Goal: Task Accomplishment & Management: Manage account settings

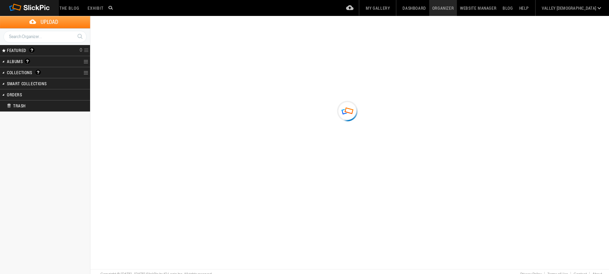
click at [29, 72] on h2 "Collections A collection is a great way of grouping your photos. It’s a virtual…" at bounding box center [36, 72] width 58 height 10
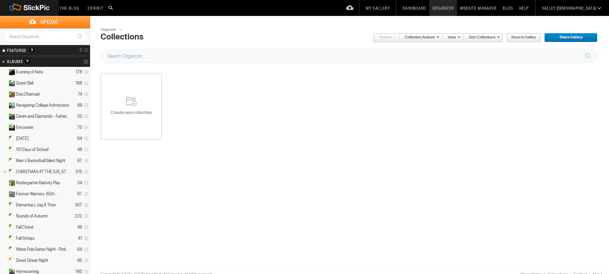
click at [2, 62] on link at bounding box center [3, 61] width 6 height 11
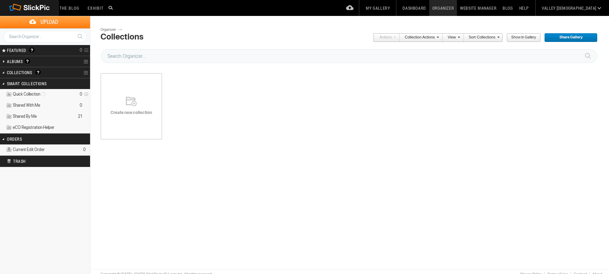
click at [2, 73] on link at bounding box center [3, 72] width 6 height 11
click at [3, 72] on link at bounding box center [3, 72] width 6 height 11
click at [5, 61] on link at bounding box center [3, 61] width 6 height 11
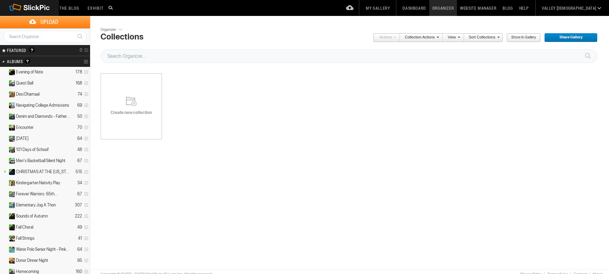
click at [53, 62] on h2 "Albums Albums are your presentation gallery and where your photos and videos ar…" at bounding box center [36, 61] width 58 height 11
click at [437, 37] on span at bounding box center [437, 37] width 4 height 4
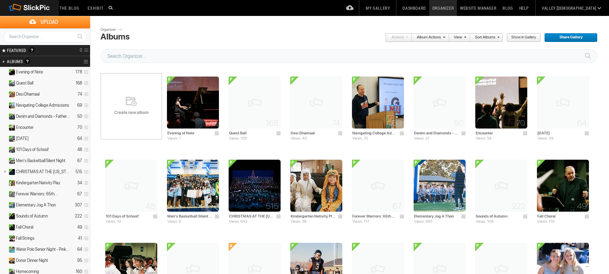
click at [442, 36] on span at bounding box center [443, 37] width 4 height 4
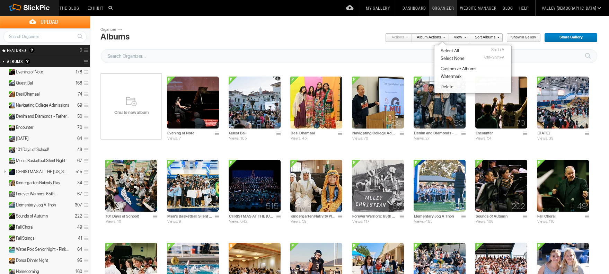
click at [449, 49] on span "Select All" at bounding box center [449, 51] width 20 height 6
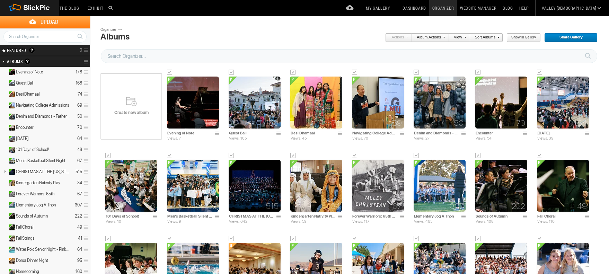
click at [497, 38] on span at bounding box center [498, 37] width 4 height 4
click at [436, 59] on input "text" at bounding box center [349, 56] width 497 height 14
click at [135, 110] on span "Create new album" at bounding box center [132, 113] width 62 height 6
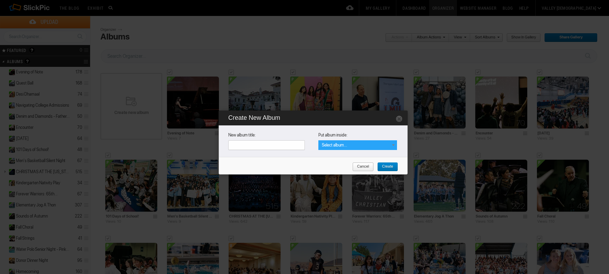
click at [343, 146] on span "Select album..." at bounding box center [334, 145] width 25 height 5
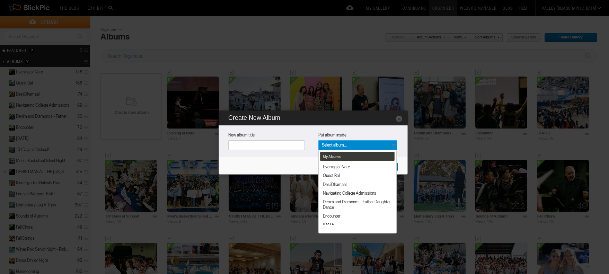
click at [294, 143] on input "text" at bounding box center [266, 145] width 77 height 10
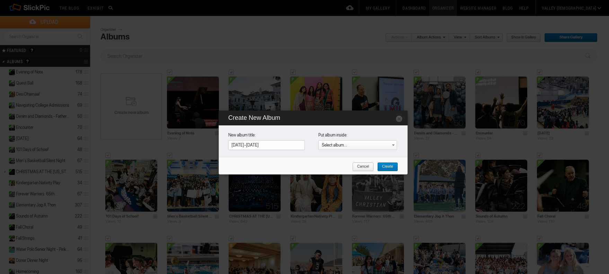
type input "[DATE]-[DATE]"
click at [393, 166] on span "Create" at bounding box center [385, 167] width 16 height 9
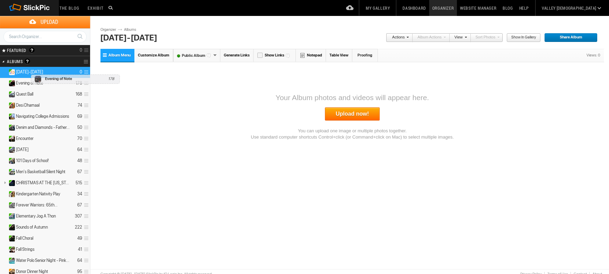
drag, startPoint x: 29, startPoint y: 84, endPoint x: 29, endPoint y: 71, distance: 12.8
drag, startPoint x: 32, startPoint y: 94, endPoint x: 31, endPoint y: 72, distance: 22.2
drag, startPoint x: 29, startPoint y: 104, endPoint x: 29, endPoint y: 71, distance: 33.6
drag, startPoint x: 28, startPoint y: 115, endPoint x: 28, endPoint y: 73, distance: 42.6
drag, startPoint x: 28, startPoint y: 127, endPoint x: 25, endPoint y: 70, distance: 56.6
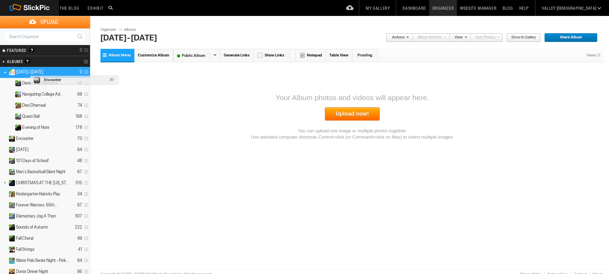
drag, startPoint x: 28, startPoint y: 140, endPoint x: 28, endPoint y: 72, distance: 67.9
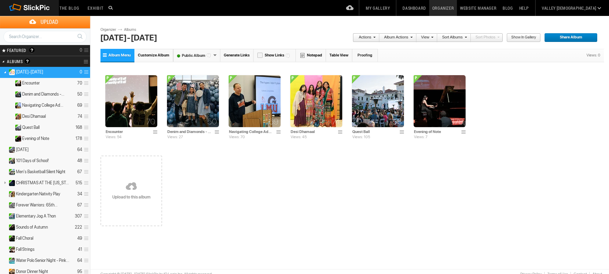
click at [359, 6] on link "Upload Photos" at bounding box center [350, 8] width 18 height 16
click at [393, 9] on link "My Gallery" at bounding box center [378, 8] width 30 height 16
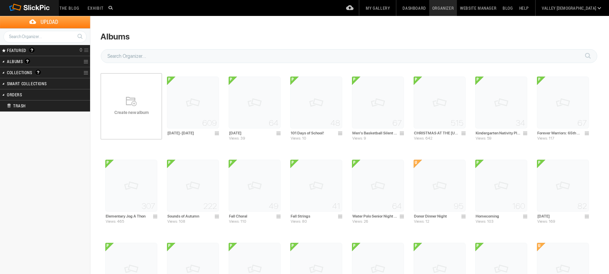
click at [2, 62] on link at bounding box center [3, 61] width 6 height 11
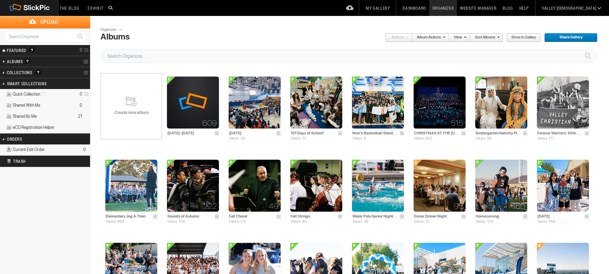
click at [4, 62] on link at bounding box center [3, 61] width 6 height 11
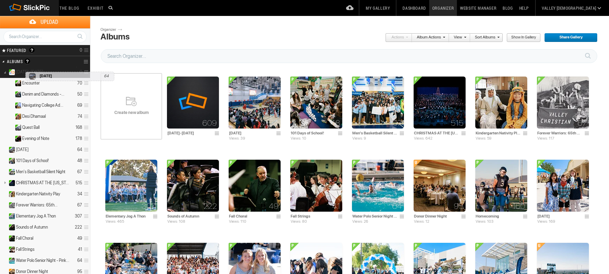
drag, startPoint x: 21, startPoint y: 149, endPoint x: 24, endPoint y: 69, distance: 80.1
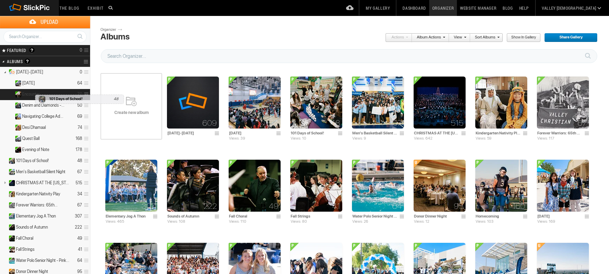
scroll to position [4, 0]
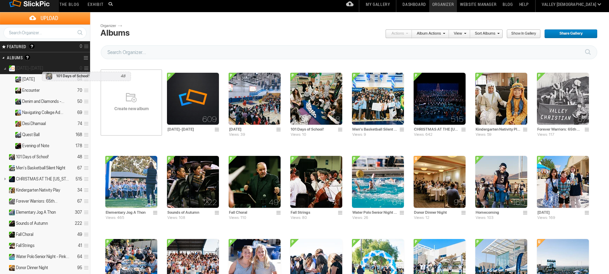
drag, startPoint x: 31, startPoint y: 162, endPoint x: 40, endPoint y: 68, distance: 94.1
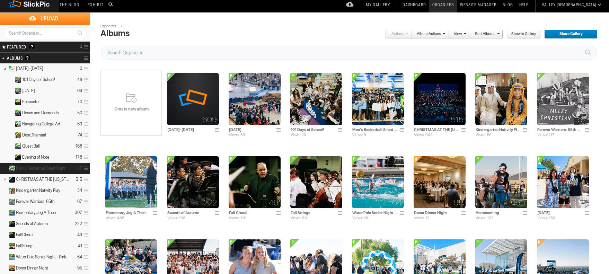
scroll to position [1, 0]
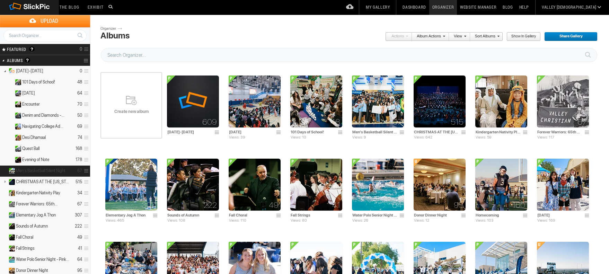
click at [19, 172] on span "Men's Basketball Silent Night" at bounding box center [41, 171] width 50 height 6
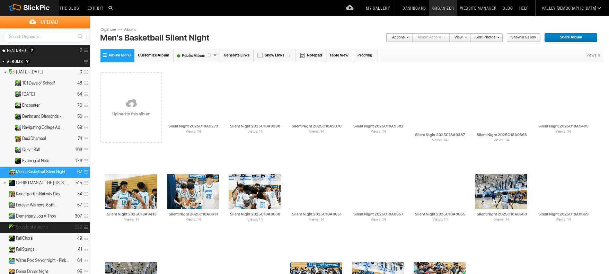
click at [34, 227] on span "Sounds of Autumn" at bounding box center [32, 228] width 32 height 6
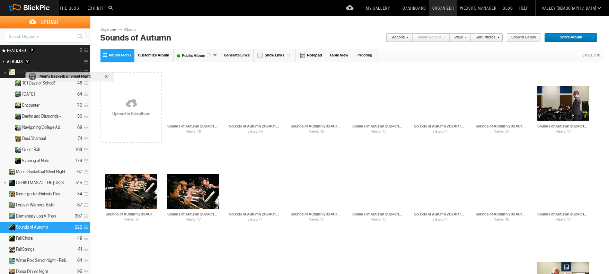
drag, startPoint x: 29, startPoint y: 164, endPoint x: 23, endPoint y: 69, distance: 95.5
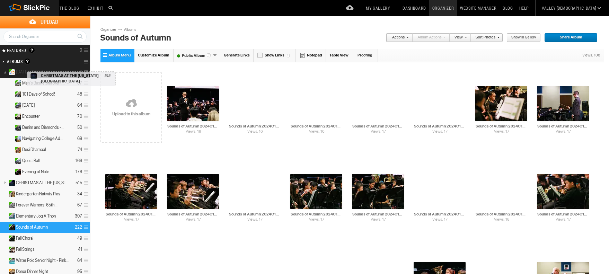
drag, startPoint x: 28, startPoint y: 182, endPoint x: 22, endPoint y: 69, distance: 112.8
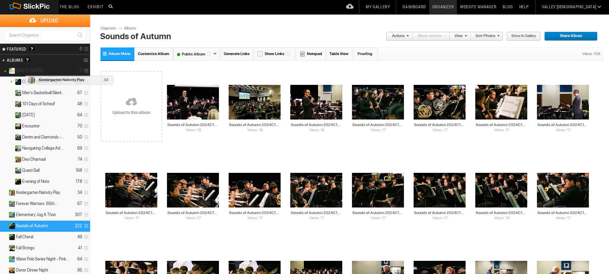
drag, startPoint x: 28, startPoint y: 189, endPoint x: 23, endPoint y: 74, distance: 115.6
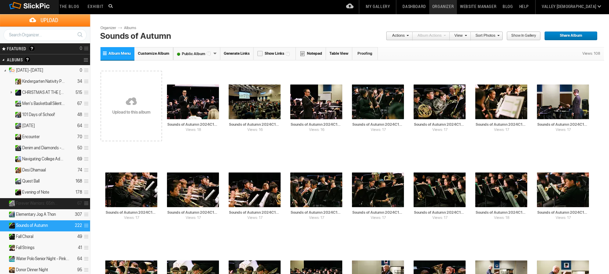
scroll to position [0, 0]
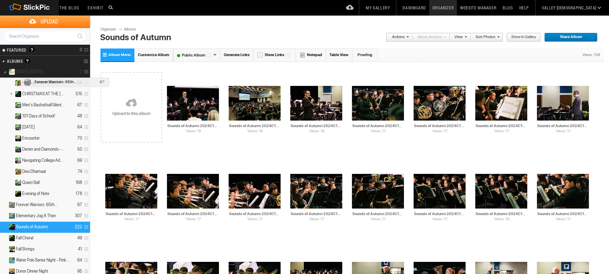
drag, startPoint x: 30, startPoint y: 202, endPoint x: 19, endPoint y: 74, distance: 128.4
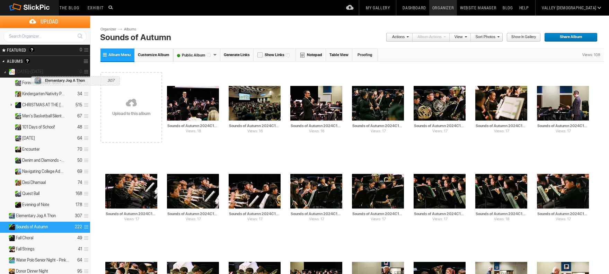
drag, startPoint x: 32, startPoint y: 217, endPoint x: 29, endPoint y: 73, distance: 144.6
drag, startPoint x: 31, startPoint y: 227, endPoint x: 28, endPoint y: 72, distance: 155.0
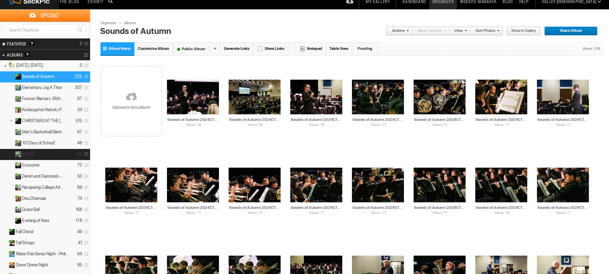
scroll to position [8, 0]
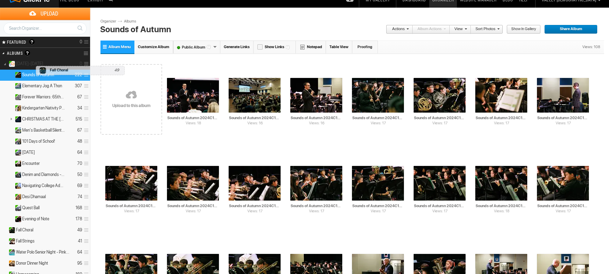
drag, startPoint x: 21, startPoint y: 230, endPoint x: 34, endPoint y: 62, distance: 168.6
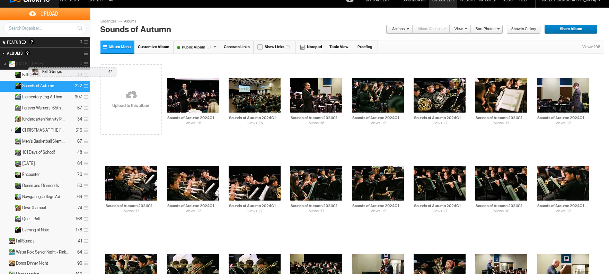
drag, startPoint x: 28, startPoint y: 240, endPoint x: 26, endPoint y: 63, distance: 176.8
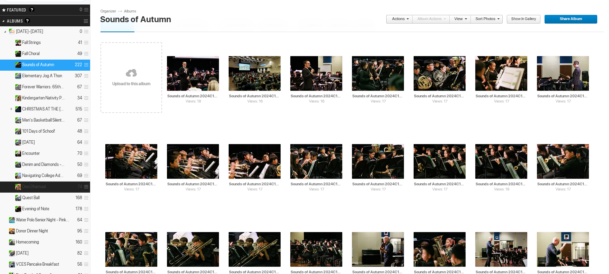
scroll to position [40, 0]
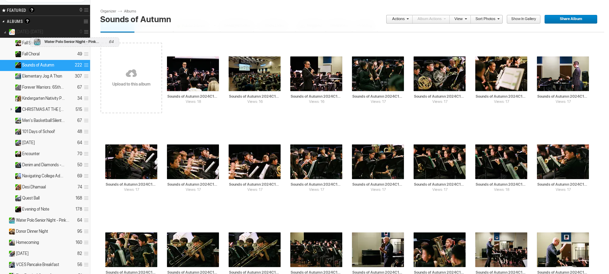
drag, startPoint x: 40, startPoint y: 208, endPoint x: 28, endPoint y: 34, distance: 174.4
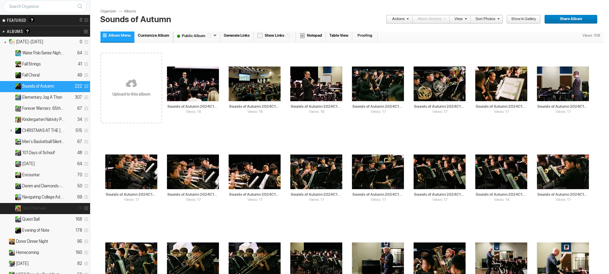
scroll to position [29, 0]
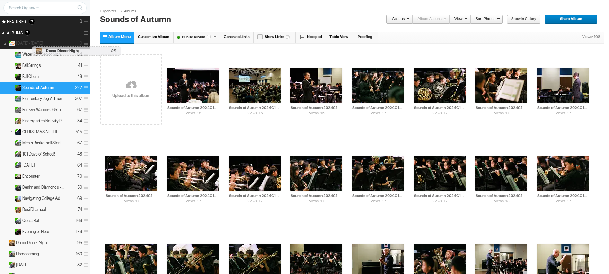
drag, startPoint x: 44, startPoint y: 242, endPoint x: 30, endPoint y: 43, distance: 199.8
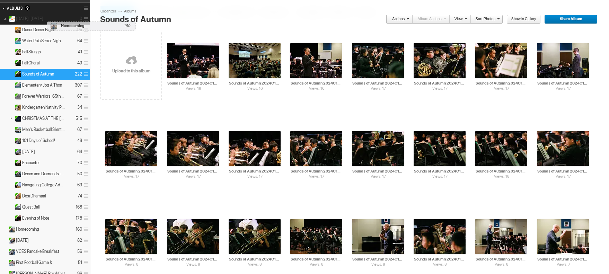
drag, startPoint x: 29, startPoint y: 226, endPoint x: 45, endPoint y: 18, distance: 209.2
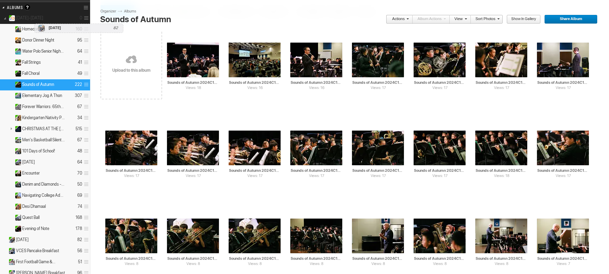
drag, startPoint x: 33, startPoint y: 235, endPoint x: 32, endPoint y: 18, distance: 216.3
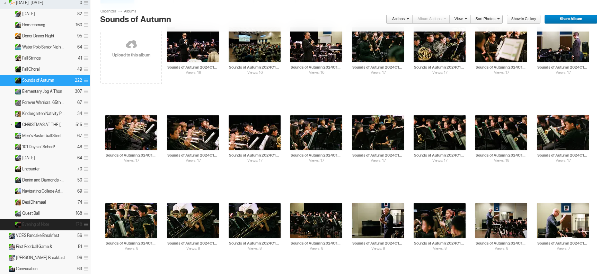
scroll to position [69, 0]
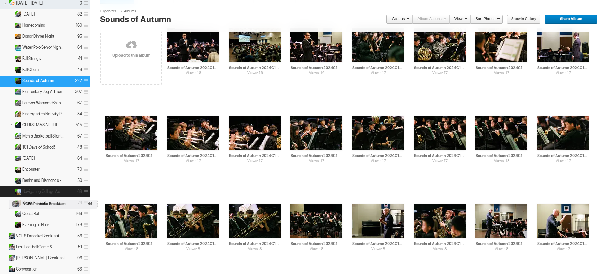
drag, startPoint x: 35, startPoint y: 235, endPoint x: 7, endPoint y: 196, distance: 48.2
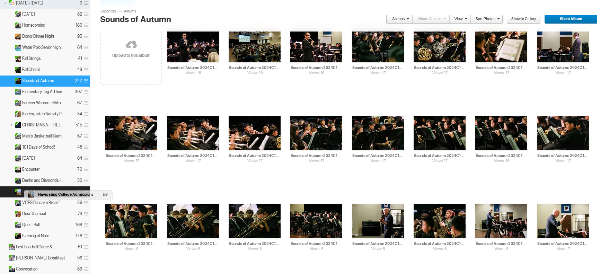
click at [23, 186] on details "Navigating College Admissions 69" at bounding box center [45, 191] width 90 height 11
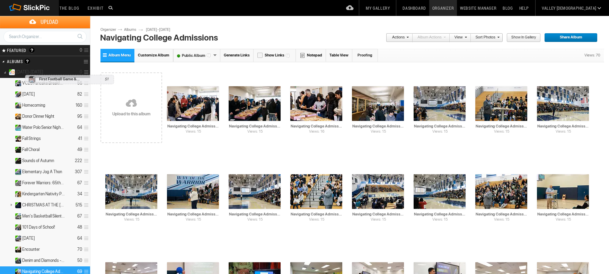
drag, startPoint x: 28, startPoint y: 221, endPoint x: 23, endPoint y: 71, distance: 150.1
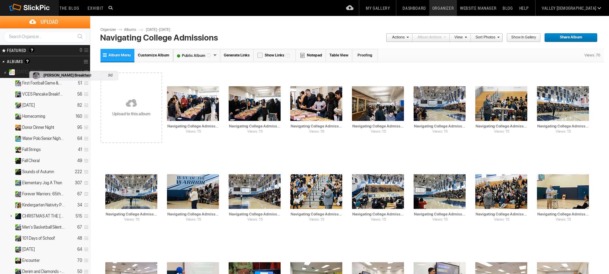
drag, startPoint x: 34, startPoint y: 185, endPoint x: 27, endPoint y: 68, distance: 117.3
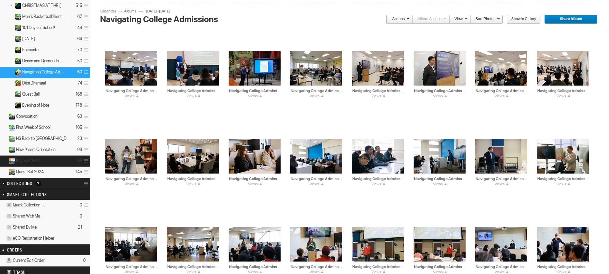
scroll to position [217, 0]
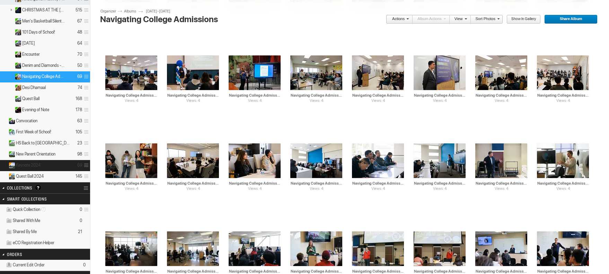
click at [19, 165] on span "Keynote 2024" at bounding box center [28, 166] width 25 height 6
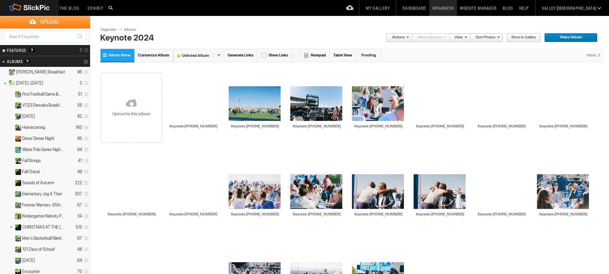
click at [218, 55] on div "Unlisted Album" at bounding box center [198, 55] width 51 height 13
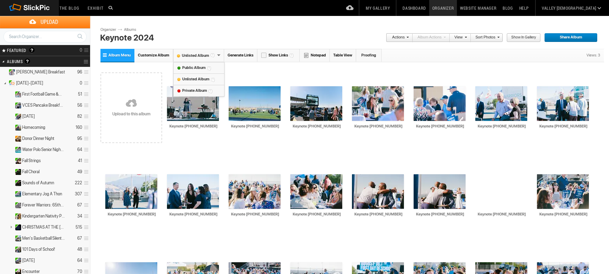
click at [218, 55] on div "Unlisted Album" at bounding box center [198, 55] width 51 height 13
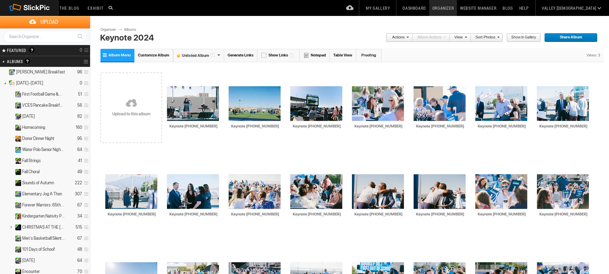
click at [218, 56] on div "Unlisted Album" at bounding box center [198, 55] width 51 height 13
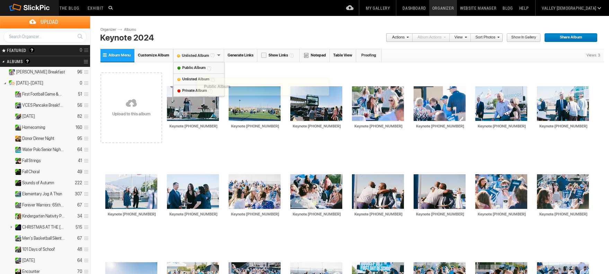
click at [198, 67] on font "Public Album" at bounding box center [194, 68] width 40 height 5
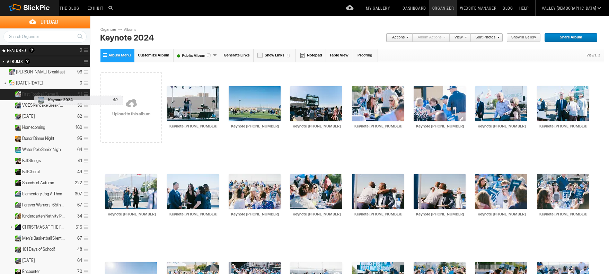
scroll to position [5, 0]
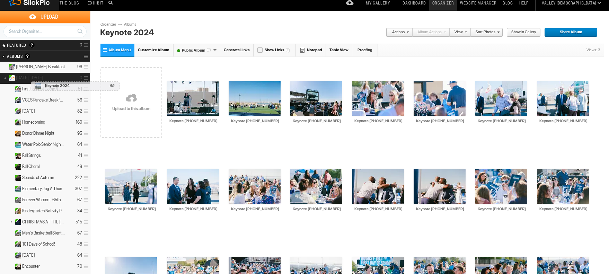
drag, startPoint x: 33, startPoint y: 248, endPoint x: 29, endPoint y: 78, distance: 169.5
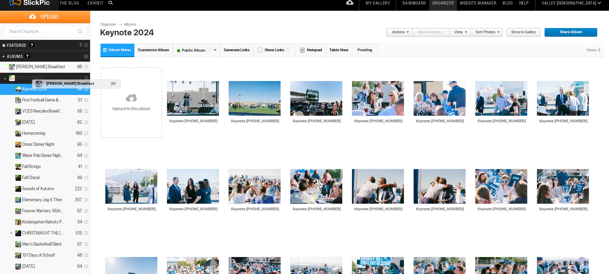
drag, startPoint x: 36, startPoint y: 64, endPoint x: 28, endPoint y: 77, distance: 14.8
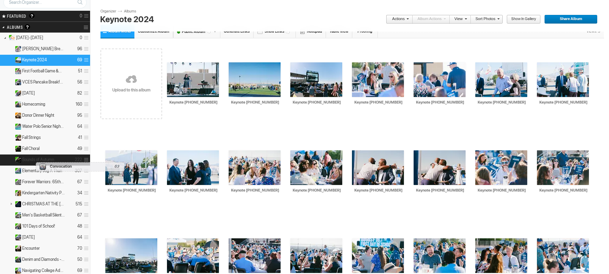
scroll to position [0, 0]
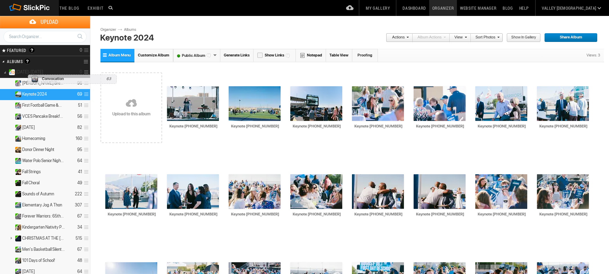
drag, startPoint x: 31, startPoint y: 181, endPoint x: 26, endPoint y: 71, distance: 110.3
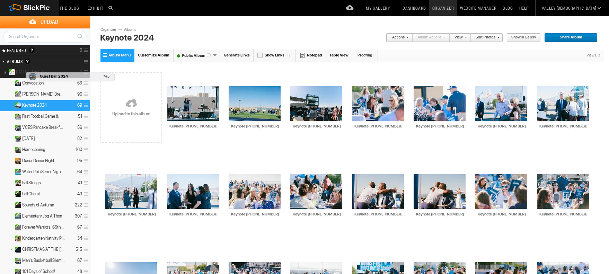
drag, startPoint x: 32, startPoint y: 160, endPoint x: 24, endPoint y: 69, distance: 91.5
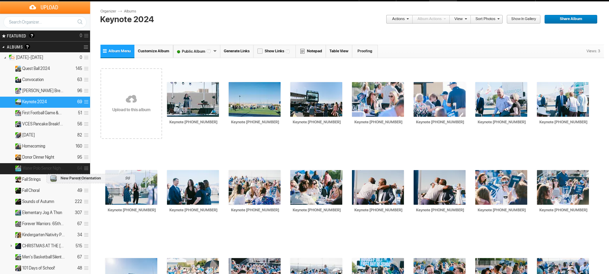
scroll to position [5, 0]
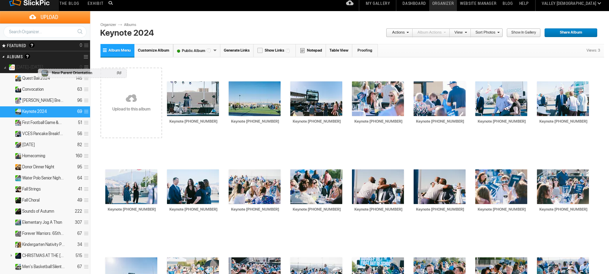
drag, startPoint x: 40, startPoint y: 179, endPoint x: 36, endPoint y: 65, distance: 113.8
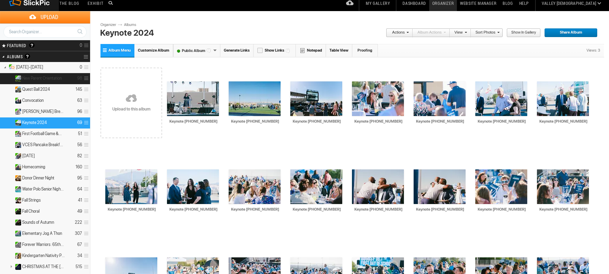
click at [35, 77] on span "New Parent Orientation" at bounding box center [42, 79] width 40 height 6
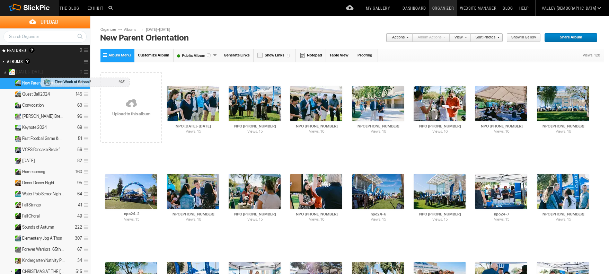
drag, startPoint x: 44, startPoint y: 236, endPoint x: 38, endPoint y: 74, distance: 162.0
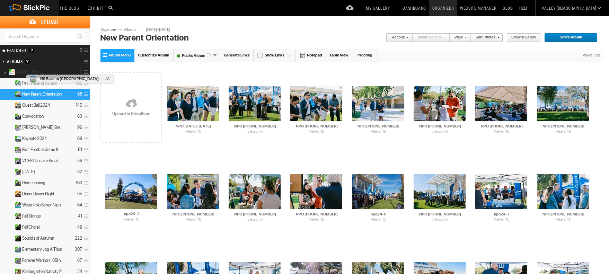
drag, startPoint x: 48, startPoint y: 226, endPoint x: 24, endPoint y: 71, distance: 156.5
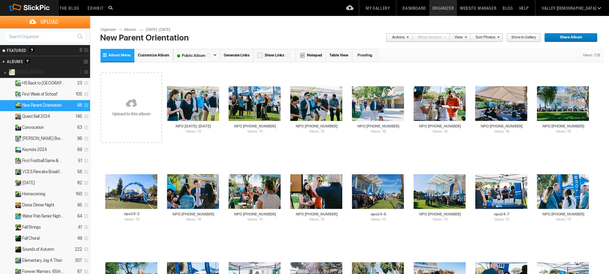
click at [6, 72] on link at bounding box center [5, 72] width 10 height 9
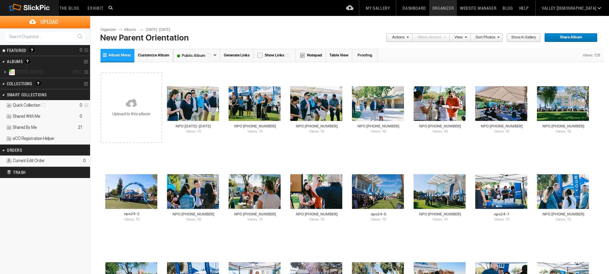
click at [3, 71] on link at bounding box center [5, 72] width 10 height 9
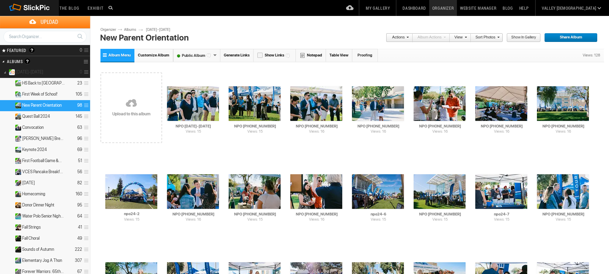
click at [87, 71] on span at bounding box center [85, 72] width 7 height 11
click at [73, 72] on details "[DATE]-[DATE] 0" at bounding box center [45, 72] width 90 height 11
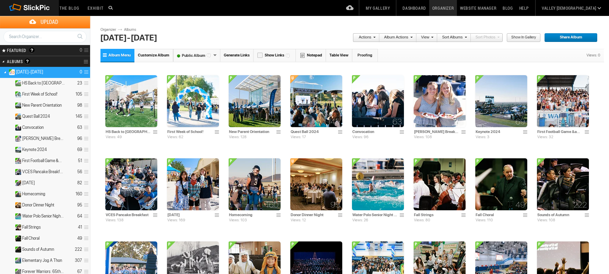
click at [404, 37] on link "Album Actions" at bounding box center [396, 37] width 33 height 9
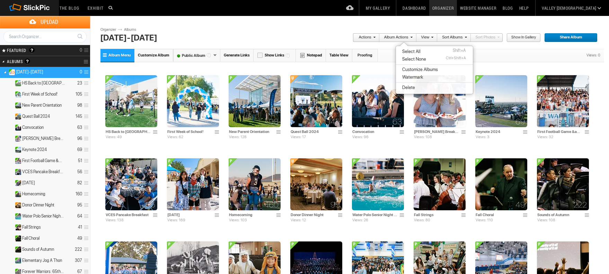
click at [431, 37] on span at bounding box center [431, 37] width 4 height 4
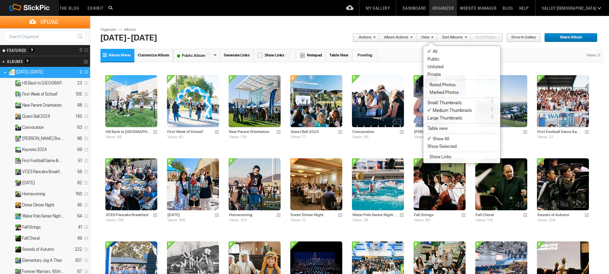
click at [450, 39] on link "Sort Albums" at bounding box center [451, 37] width 29 height 9
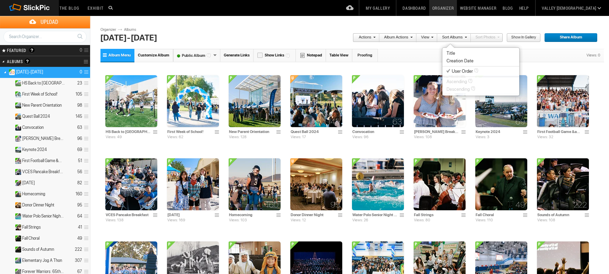
click at [456, 61] on span "Creation Date" at bounding box center [460, 61] width 27 height 6
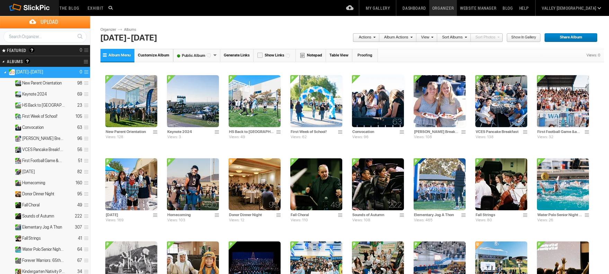
click at [4, 73] on link at bounding box center [5, 72] width 10 height 9
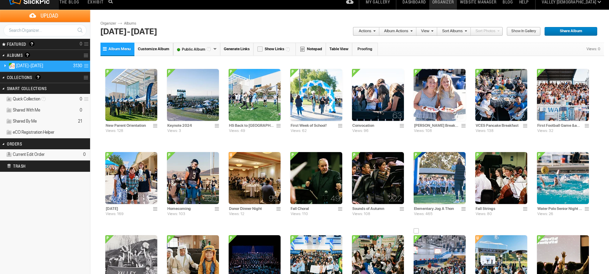
scroll to position [7, 0]
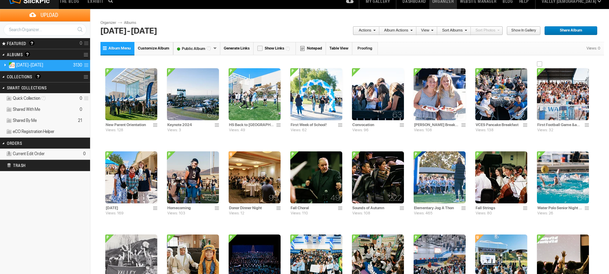
click at [556, 89] on img at bounding box center [563, 94] width 52 height 52
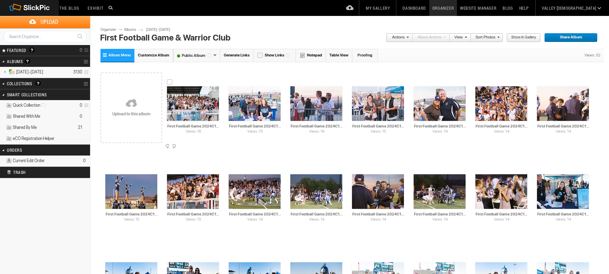
click at [169, 83] on div at bounding box center [170, 82] width 6 height 6
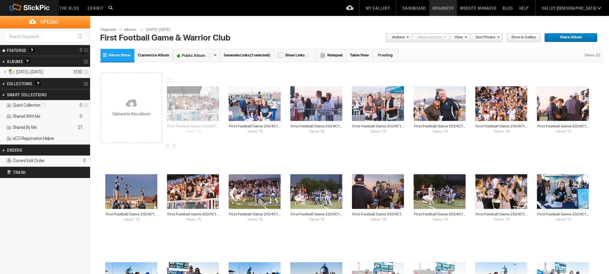
click at [181, 99] on img at bounding box center [193, 103] width 52 height 35
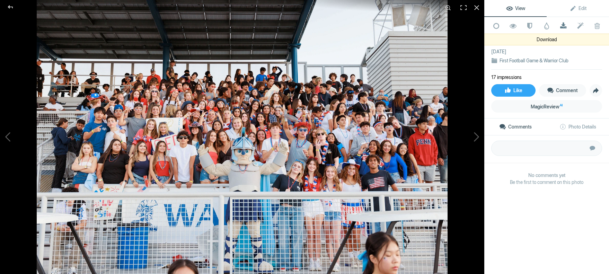
click at [564, 26] on span at bounding box center [563, 26] width 17 height 7
click at [11, 6] on div at bounding box center [10, 7] width 25 height 14
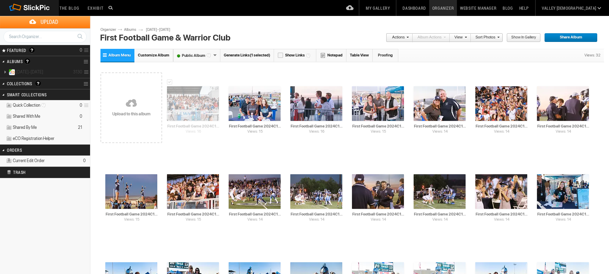
click at [17, 72] on span "[DATE]-[DATE]" at bounding box center [29, 72] width 27 height 6
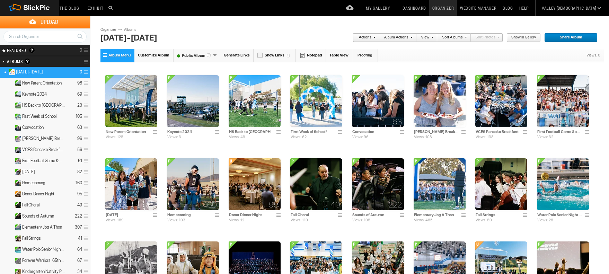
click at [160, 56] on span "Customize Album" at bounding box center [154, 55] width 32 height 5
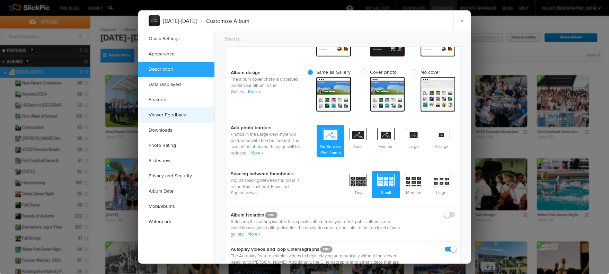
scroll to position [275, 0]
drag, startPoint x: 461, startPoint y: 21, endPoint x: 458, endPoint y: 31, distance: 10.5
click at [461, 21] on link "×" at bounding box center [462, 20] width 17 height 21
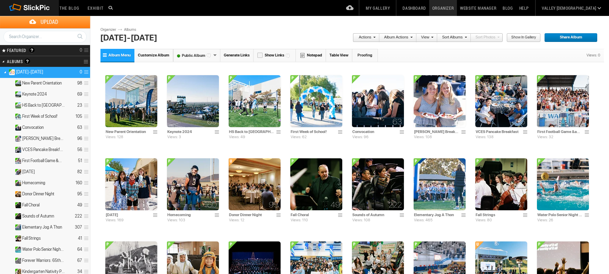
click at [414, 38] on li "Album Actions" at bounding box center [398, 37] width 37 height 9
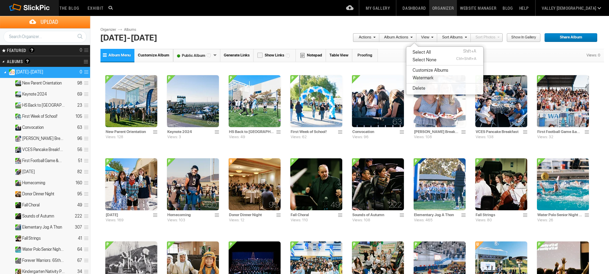
click at [413, 38] on span at bounding box center [411, 37] width 4 height 4
click at [433, 37] on span at bounding box center [431, 37] width 4 height 4
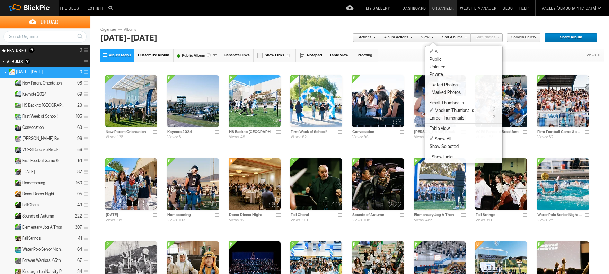
click at [433, 37] on span at bounding box center [431, 37] width 4 height 4
click at [406, 69] on div "63 Convocation Views: 96" at bounding box center [378, 104] width 62 height 83
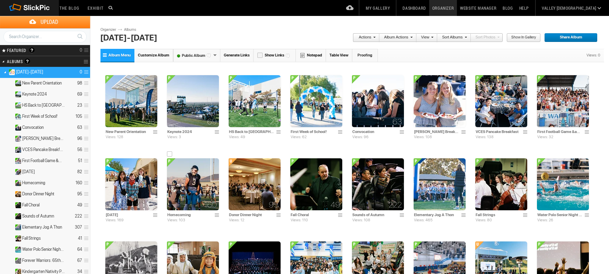
click at [189, 182] on img at bounding box center [193, 184] width 52 height 52
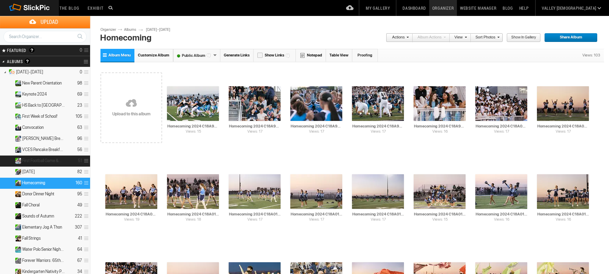
click at [46, 160] on span "First Football Game &..." at bounding box center [42, 161] width 40 height 6
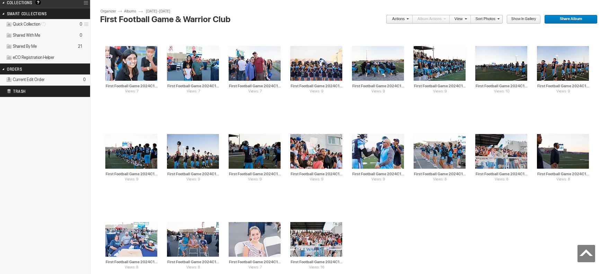
scroll to position [412, 0]
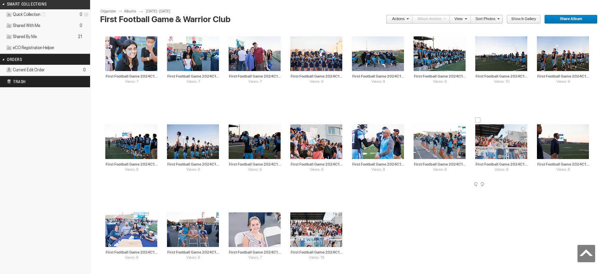
click at [491, 140] on img at bounding box center [502, 141] width 52 height 35
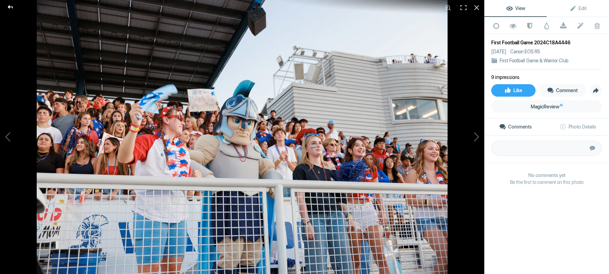
click at [8, 5] on div at bounding box center [10, 7] width 25 height 14
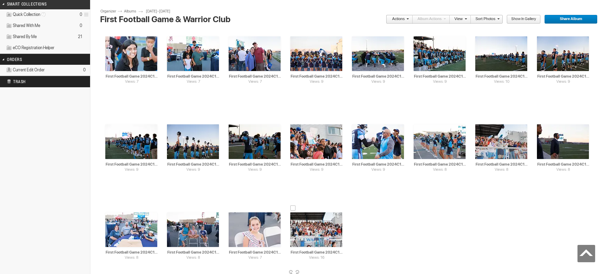
click at [318, 228] on img at bounding box center [316, 229] width 52 height 35
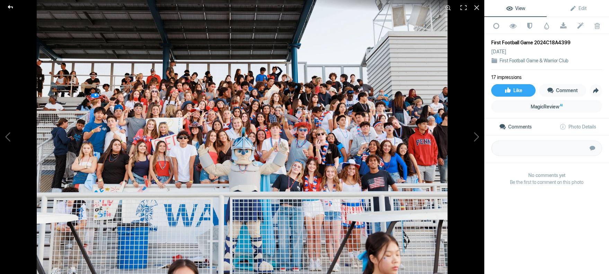
click at [10, 8] on div at bounding box center [10, 7] width 25 height 14
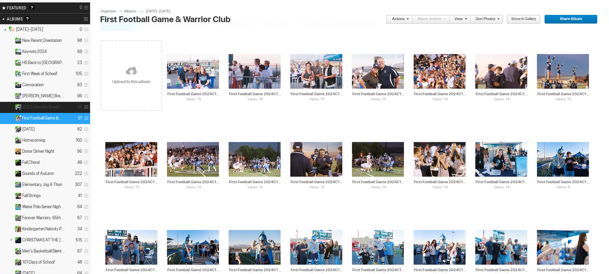
scroll to position [42, 0]
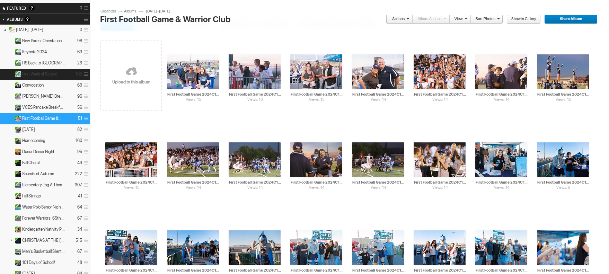
click at [48, 72] on span "First Week of School!" at bounding box center [39, 74] width 35 height 6
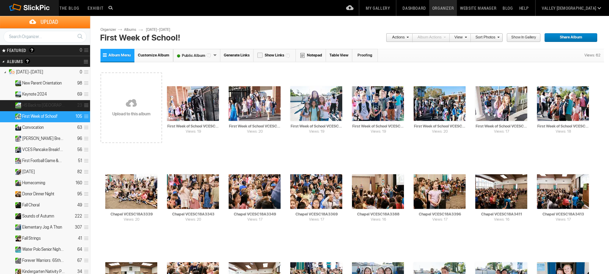
click at [37, 104] on span "HS Back to [GEOGRAPHIC_DATA]" at bounding box center [43, 106] width 43 height 6
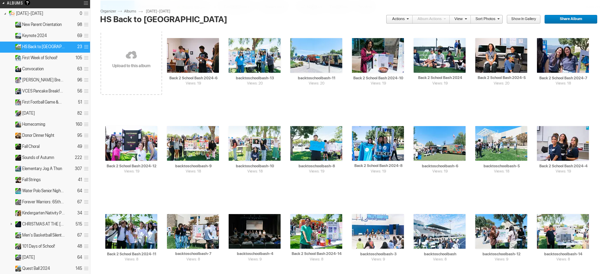
scroll to position [27, 0]
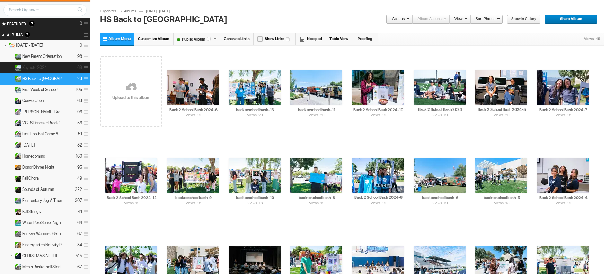
click at [36, 66] on span "Keynote 2024" at bounding box center [34, 68] width 25 height 6
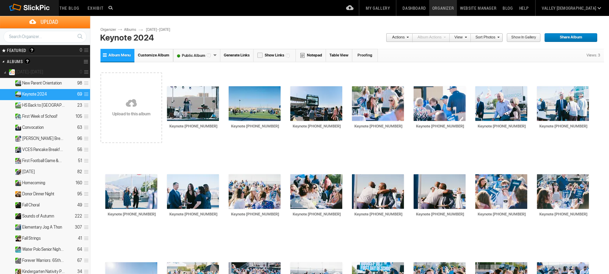
click at [35, 73] on span "[DATE]-[DATE]" at bounding box center [29, 72] width 27 height 6
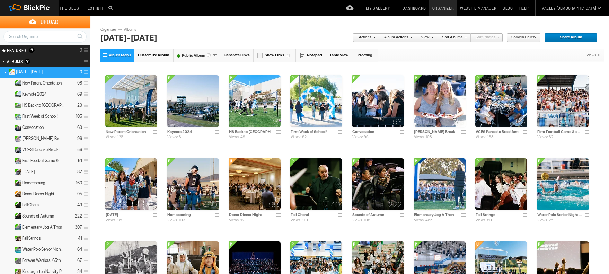
click at [147, 56] on span "Customize Album" at bounding box center [154, 55] width 32 height 5
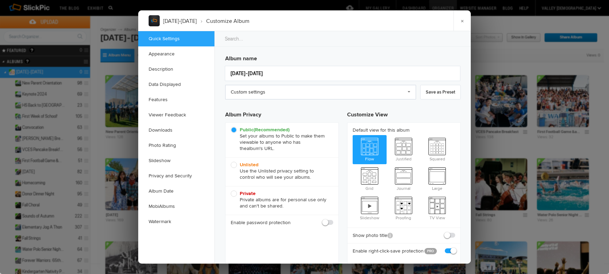
click at [413, 93] on link "Custom settings" at bounding box center [320, 92] width 191 height 15
click at [411, 92] on link "Custom settings" at bounding box center [320, 92] width 191 height 15
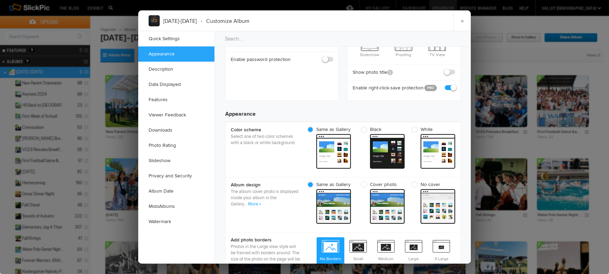
scroll to position [167, 0]
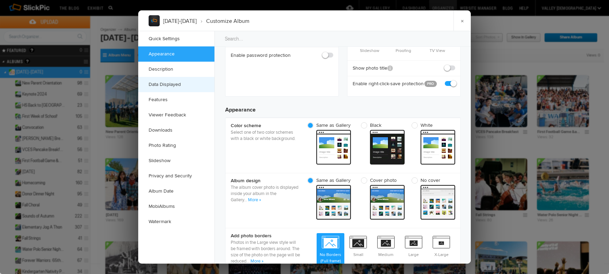
click at [169, 90] on link "Data Displayed" at bounding box center [176, 84] width 76 height 15
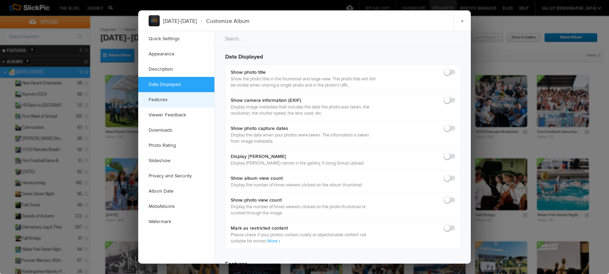
click at [168, 98] on link "Features" at bounding box center [176, 99] width 76 height 15
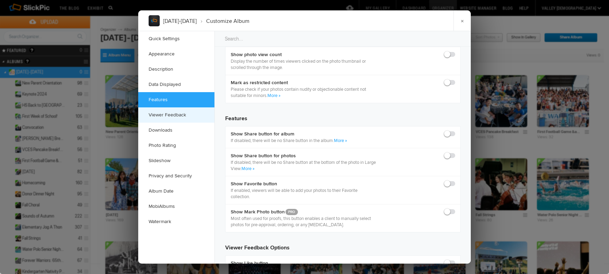
scroll to position [841, 0]
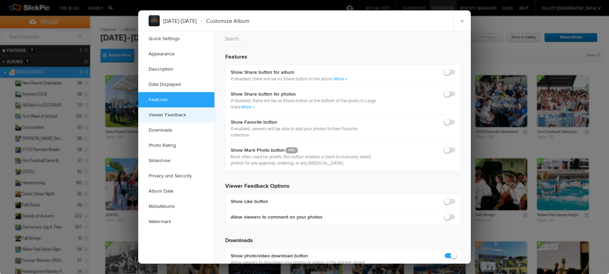
click at [170, 116] on link "Viewer Feedback" at bounding box center [176, 114] width 76 height 15
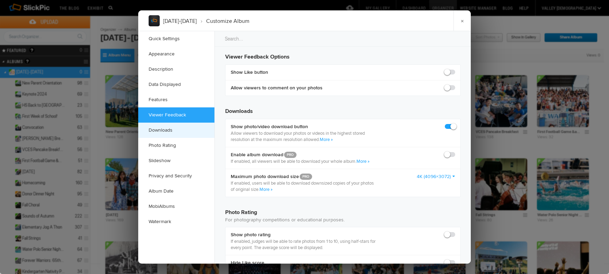
click at [169, 133] on link "Downloads" at bounding box center [176, 130] width 76 height 15
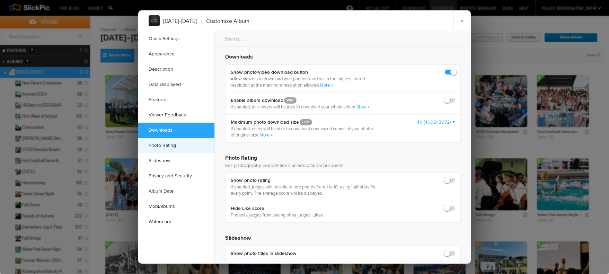
click at [172, 144] on link "Photo Rating" at bounding box center [176, 145] width 76 height 15
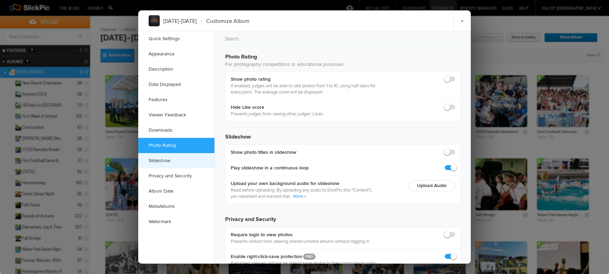
click at [175, 159] on link "Slideshow" at bounding box center [176, 160] width 76 height 15
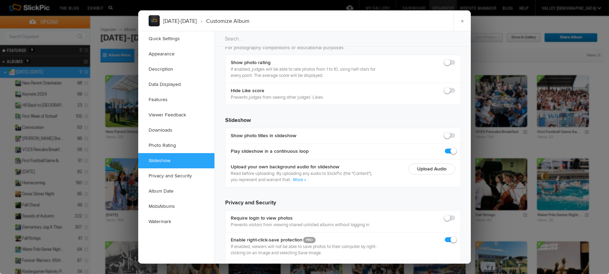
scroll to position [1206, 0]
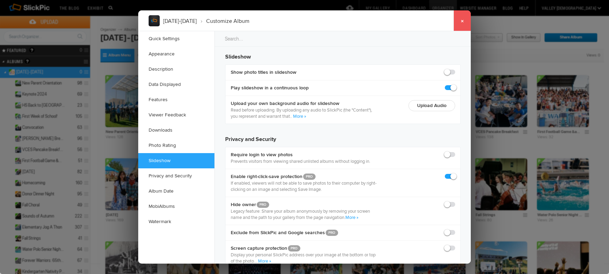
click at [461, 21] on link "×" at bounding box center [462, 20] width 17 height 21
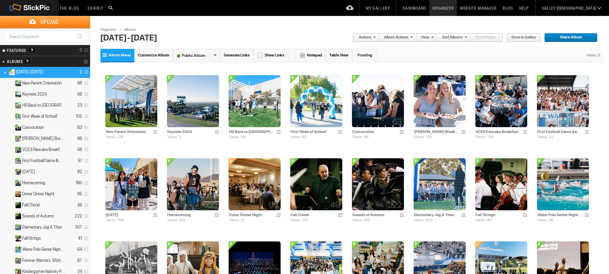
click at [114, 56] on span "Album Menu" at bounding box center [119, 55] width 22 height 5
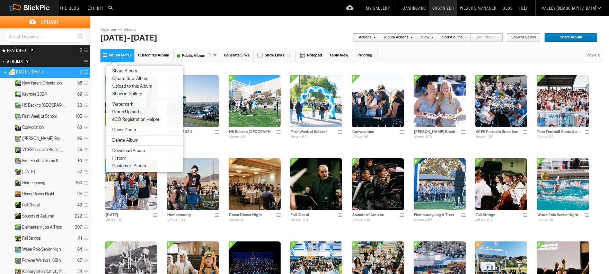
click at [124, 130] on span "Cover Photo" at bounding box center [123, 130] width 26 height 6
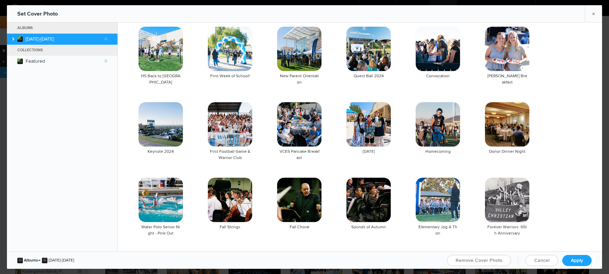
scroll to position [10, 0]
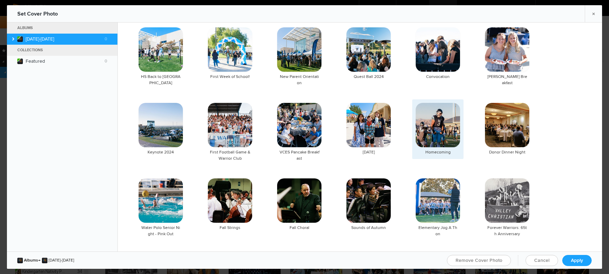
click at [449, 131] on img at bounding box center [438, 125] width 44 height 44
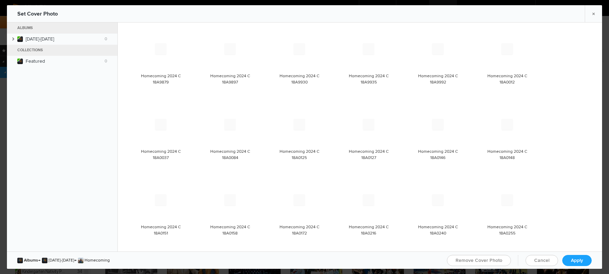
scroll to position [0, 0]
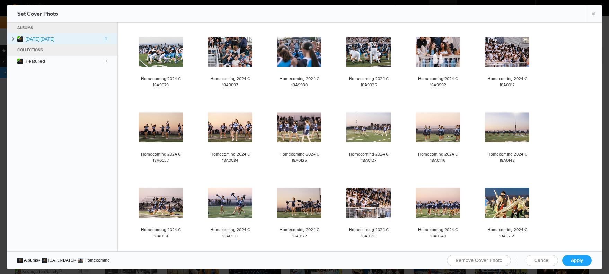
click at [14, 39] on icon at bounding box center [13, 38] width 2 height 3
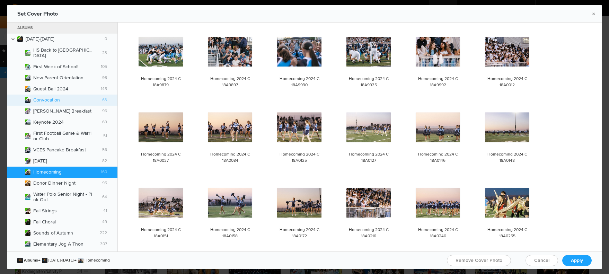
click at [59, 97] on b "Convocation 63" at bounding box center [70, 100] width 74 height 6
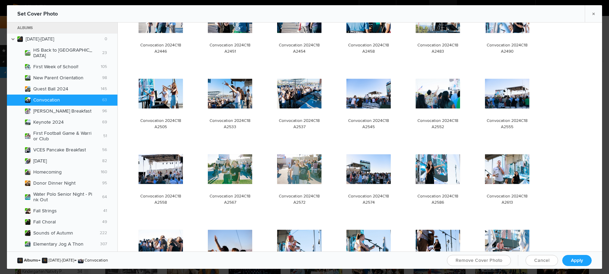
scroll to position [109, 0]
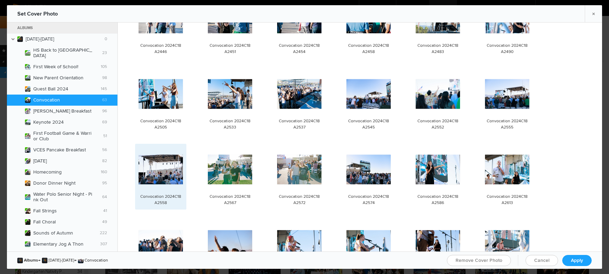
click at [163, 167] on img at bounding box center [161, 170] width 44 height 30
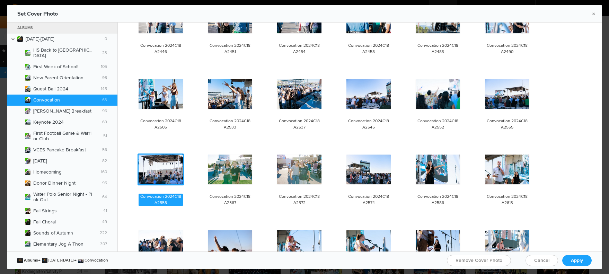
click at [585, 260] on link "Apply" at bounding box center [577, 260] width 29 height 11
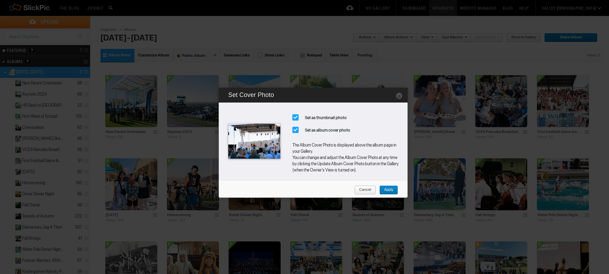
click at [388, 192] on span "Apply" at bounding box center [387, 190] width 14 height 9
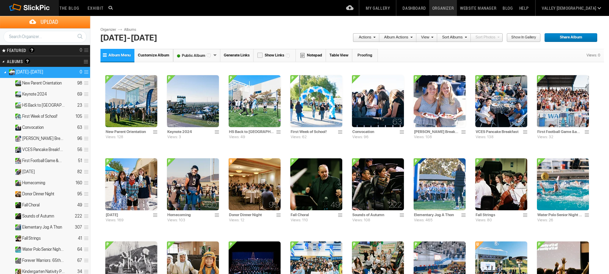
click at [391, 5] on link "My Gallery" at bounding box center [378, 8] width 30 height 16
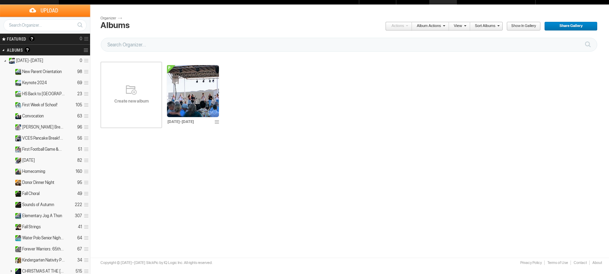
scroll to position [12, 0]
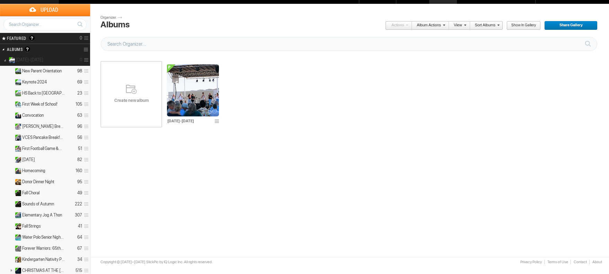
click at [6, 60] on link at bounding box center [5, 59] width 10 height 9
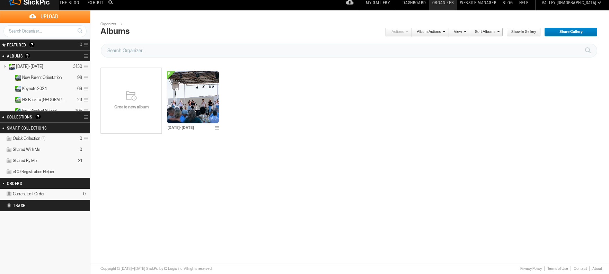
scroll to position [6, 0]
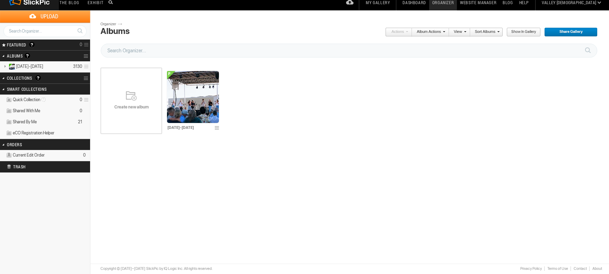
click at [40, 56] on h2 "Albums Albums are your presentation gallery and where your photos and videos ar…" at bounding box center [36, 56] width 58 height 11
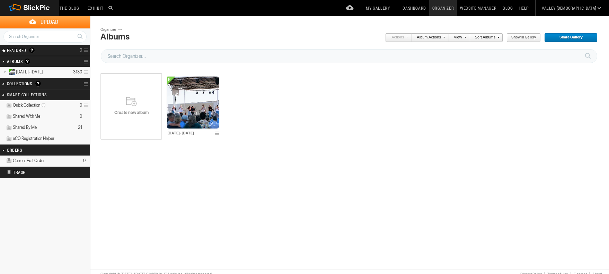
click at [135, 125] on div "Create new album" at bounding box center [132, 106] width 62 height 83
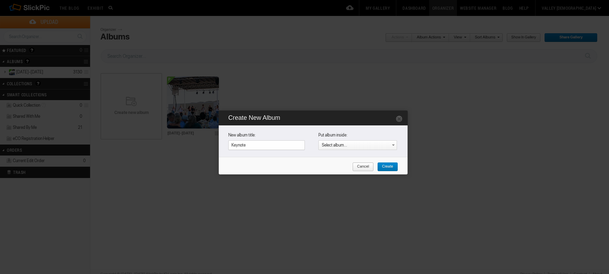
type input "Keynote"
click at [387, 167] on span "Create" at bounding box center [385, 167] width 16 height 9
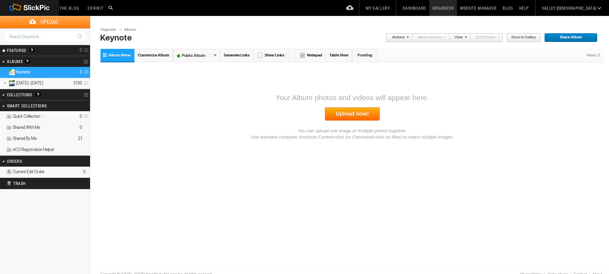
click at [362, 113] on link "Upload now!" at bounding box center [352, 113] width 55 height 13
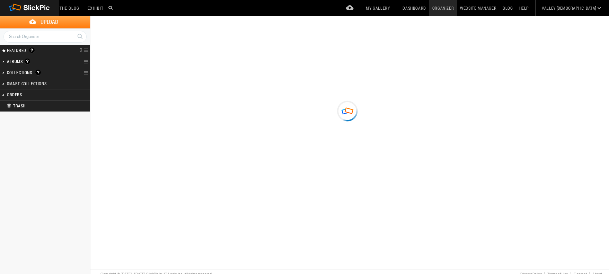
type input "Keynote"
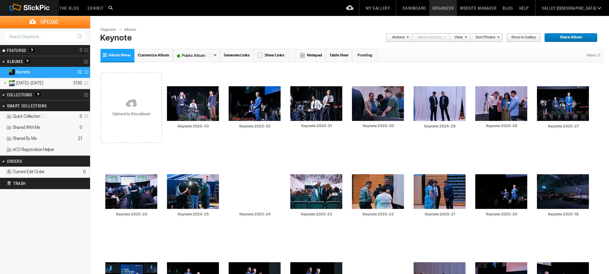
click at [393, 6] on link "My Gallery" at bounding box center [378, 8] width 30 height 16
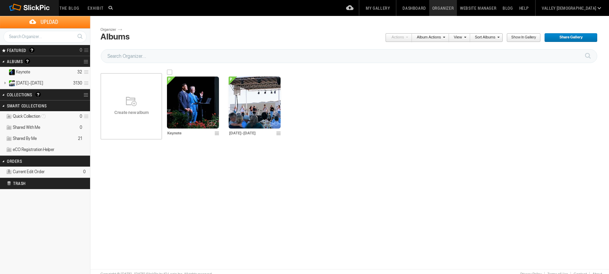
click at [191, 87] on img at bounding box center [193, 103] width 52 height 52
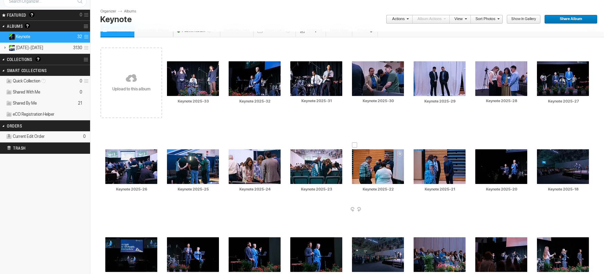
scroll to position [34, 0]
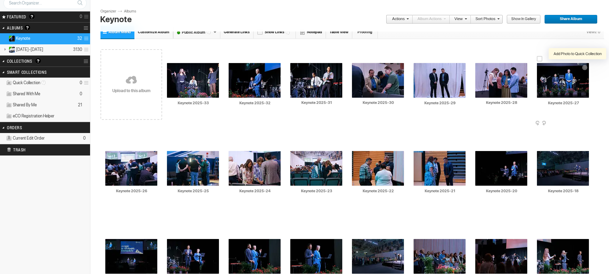
click at [586, 67] on div at bounding box center [584, 68] width 11 height 10
click at [541, 60] on div at bounding box center [540, 59] width 6 height 6
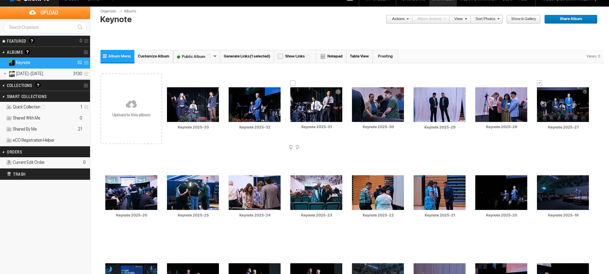
scroll to position [0, 0]
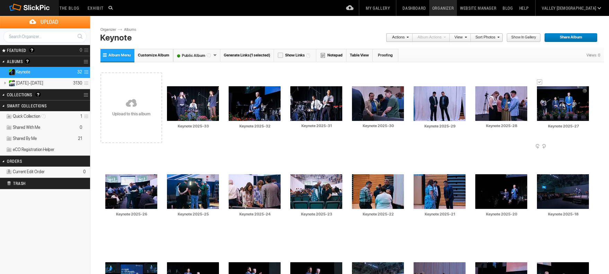
click at [541, 82] on div at bounding box center [540, 82] width 6 height 6
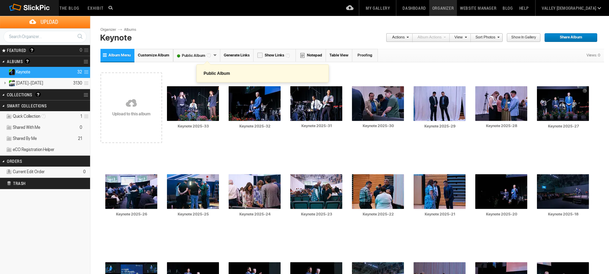
click at [212, 56] on div "Public Album" at bounding box center [196, 55] width 47 height 13
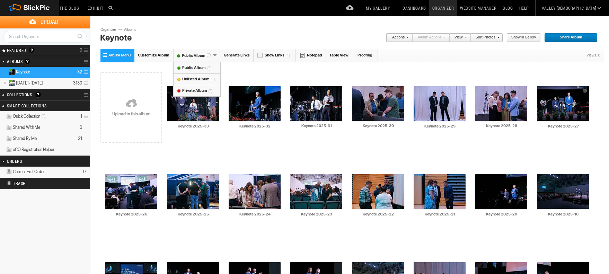
click at [214, 55] on div "Public Album" at bounding box center [196, 55] width 47 height 13
click at [163, 54] on span "Customize Album" at bounding box center [154, 55] width 32 height 5
click at [165, 55] on body "The Blog Search Search Exhibit Fresh Photos Editor's Choice Photos Photoblogs M…" at bounding box center [304, 267] width 609 height 535
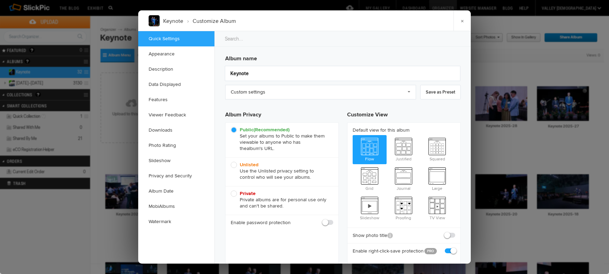
click at [459, 20] on link "×" at bounding box center [462, 20] width 17 height 21
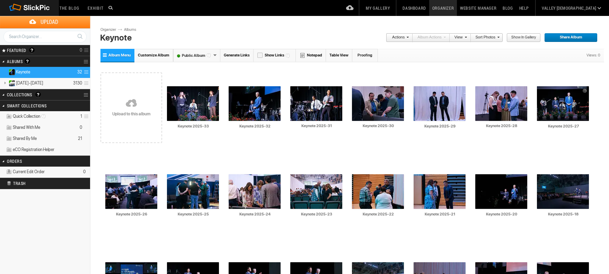
click at [406, 36] on span at bounding box center [407, 37] width 4 height 4
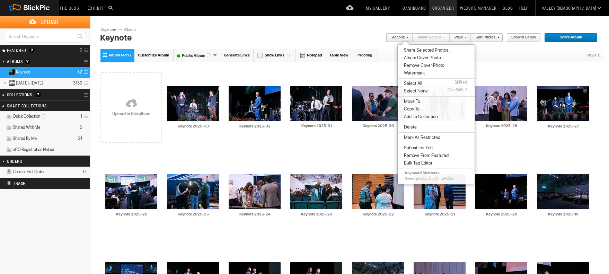
click at [435, 57] on span "Album Cover Photo" at bounding box center [421, 58] width 39 height 6
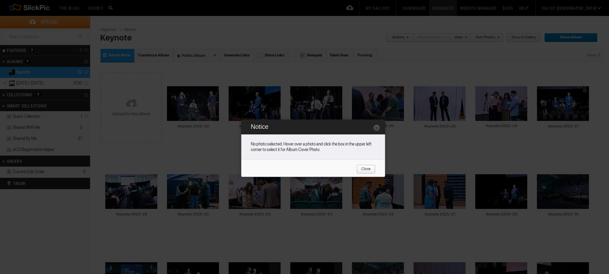
drag, startPoint x: 372, startPoint y: 170, endPoint x: 383, endPoint y: 166, distance: 11.7
click at [372, 170] on link "Close" at bounding box center [366, 169] width 19 height 9
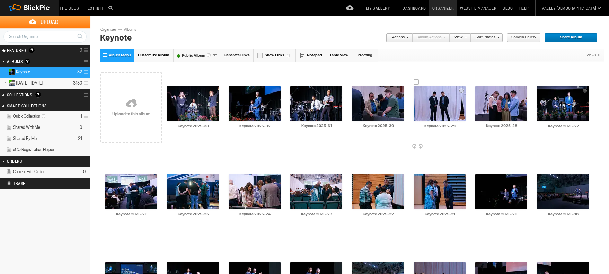
click at [417, 84] on div at bounding box center [417, 82] width 6 height 6
click at [408, 40] on link "Actions" at bounding box center [397, 37] width 23 height 9
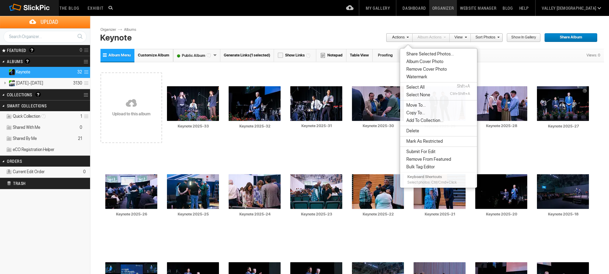
click at [438, 63] on span "Album Cover Photo" at bounding box center [423, 62] width 39 height 6
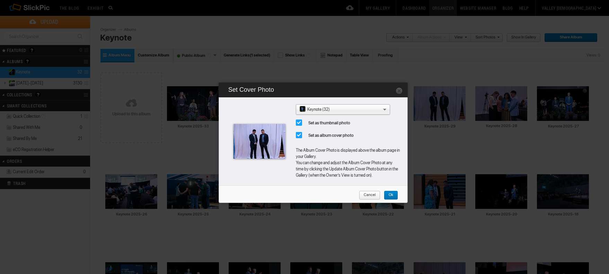
click at [376, 197] on link "Cancel" at bounding box center [369, 195] width 21 height 9
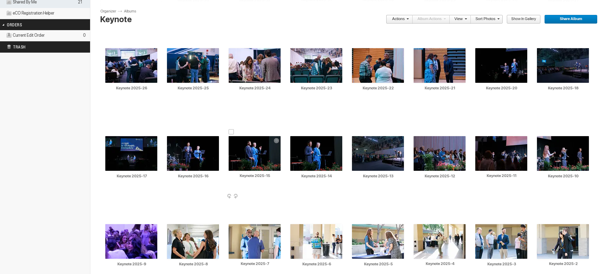
scroll to position [137, 0]
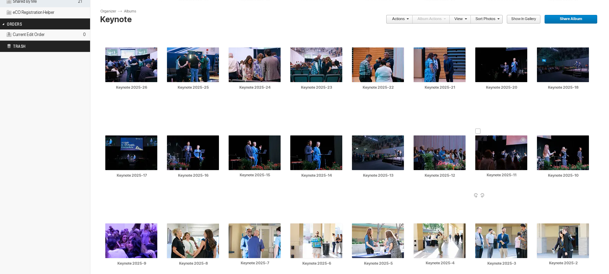
click at [479, 131] on div at bounding box center [479, 132] width 6 height 6
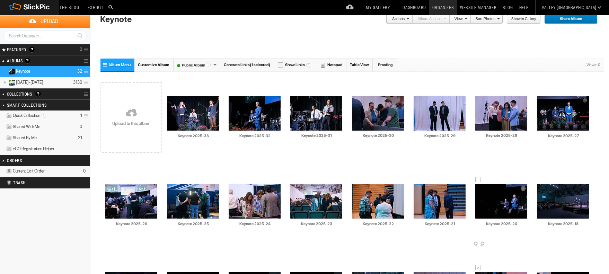
scroll to position [0, 0]
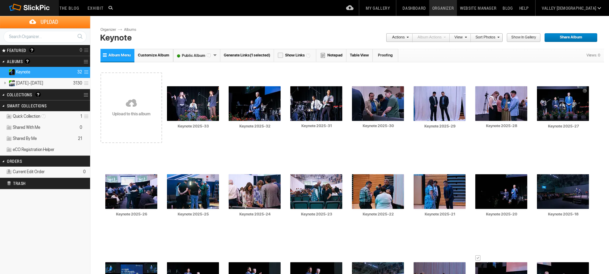
click at [408, 37] on span at bounding box center [407, 37] width 4 height 4
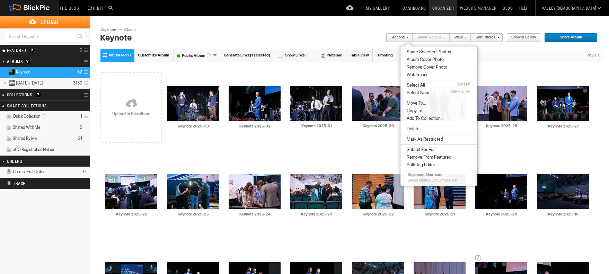
click at [412, 61] on span "Album Cover Photo" at bounding box center [424, 60] width 39 height 6
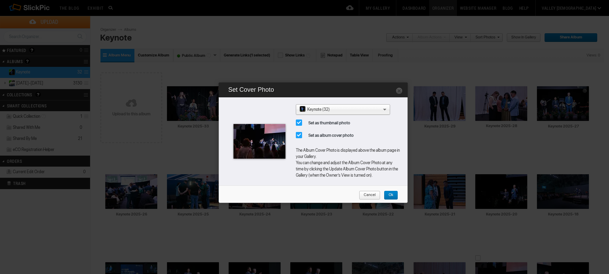
click at [298, 123] on span "Set as thumbnail photo" at bounding box center [326, 123] width 61 height 12
click at [296, 117] on input "Set as thumbnail photo" at bounding box center [296, 116] width 0 height 0
checkbox input "false"
click at [388, 195] on span "Ok" at bounding box center [388, 195] width 9 height 9
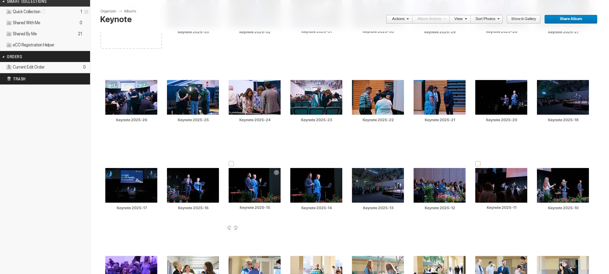
scroll to position [108, 0]
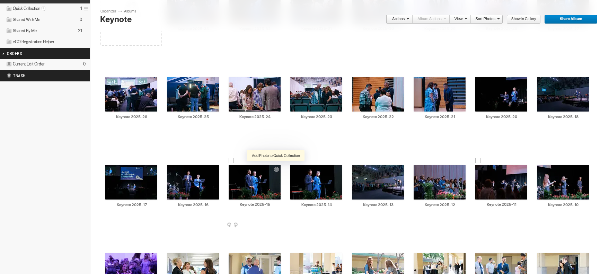
click at [278, 170] on div at bounding box center [276, 170] width 11 height 10
click at [274, 168] on div at bounding box center [276, 170] width 11 height 10
click at [232, 160] on div at bounding box center [232, 161] width 6 height 6
drag, startPoint x: 399, startPoint y: 17, endPoint x: 399, endPoint y: 22, distance: 5.6
click at [399, 17] on link "Actions" at bounding box center [397, 19] width 23 height 9
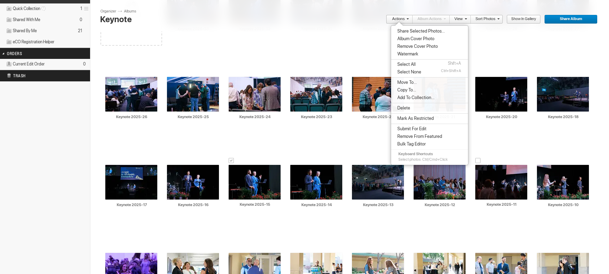
click at [406, 40] on span "Album Cover Photo" at bounding box center [414, 39] width 39 height 6
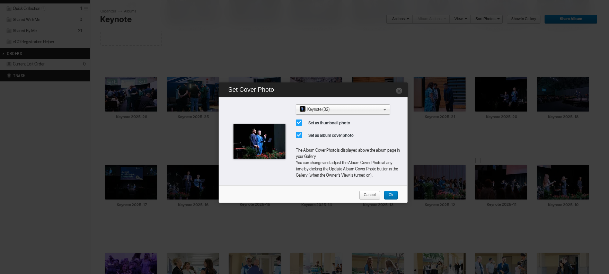
click at [299, 133] on span "Set as album cover photo" at bounding box center [328, 135] width 65 height 12
click at [296, 129] on input "Set as album cover photo" at bounding box center [296, 129] width 0 height 0
checkbox input "false"
click at [389, 195] on span "Ok" at bounding box center [388, 195] width 9 height 9
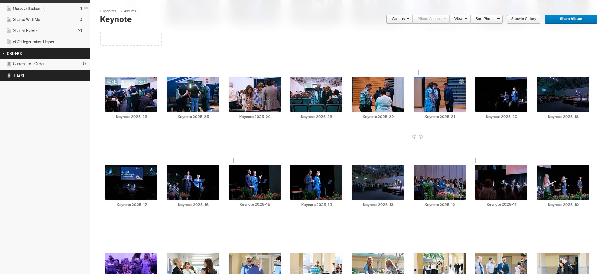
scroll to position [0, 0]
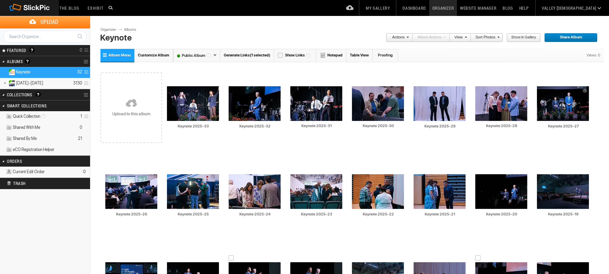
click at [393, 9] on link "My Gallery" at bounding box center [378, 8] width 30 height 16
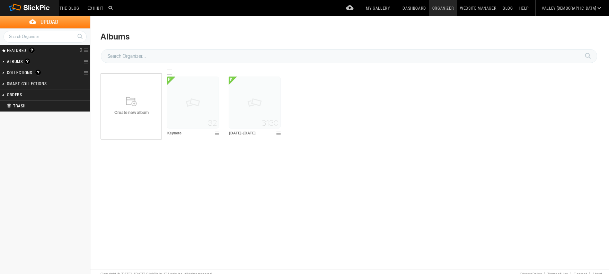
click at [190, 108] on img at bounding box center [193, 103] width 52 height 52
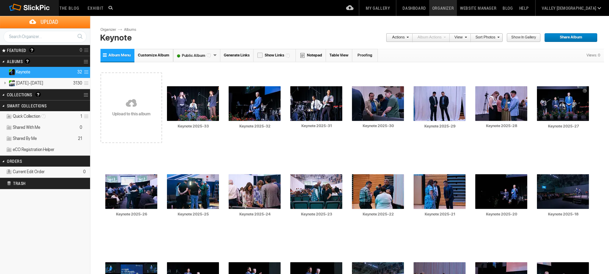
click at [464, 37] on span at bounding box center [465, 37] width 4 height 4
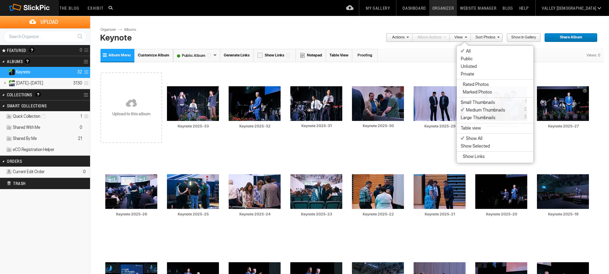
click at [490, 37] on link "Sort Photos" at bounding box center [485, 37] width 29 height 9
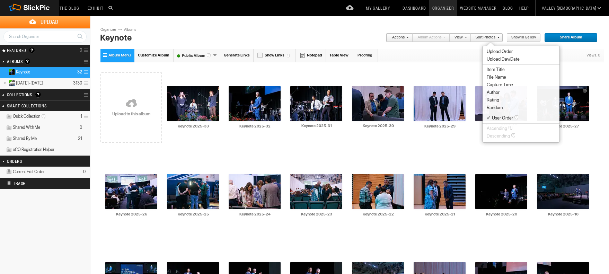
click at [506, 84] on span "Capture Time" at bounding box center [500, 85] width 26 height 6
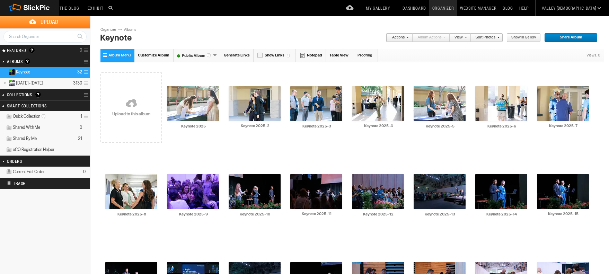
click at [159, 56] on span "Customize Album" at bounding box center [154, 55] width 32 height 5
click at [162, 55] on span "Customize Album" at bounding box center [154, 55] width 32 height 5
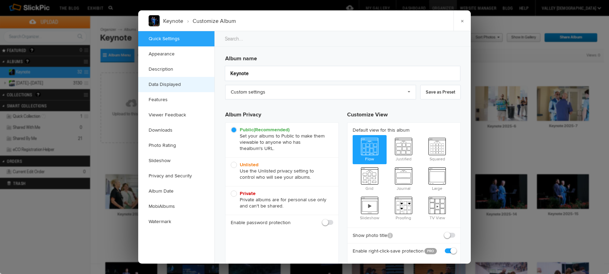
click at [175, 85] on link "Data Displayed" at bounding box center [176, 84] width 76 height 15
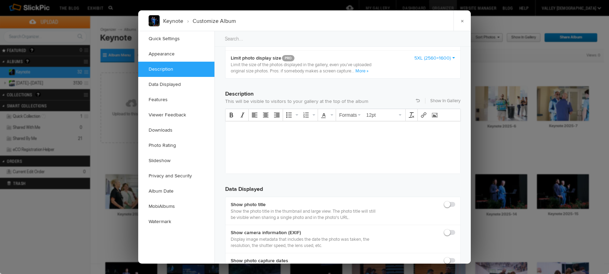
scroll to position [512, 0]
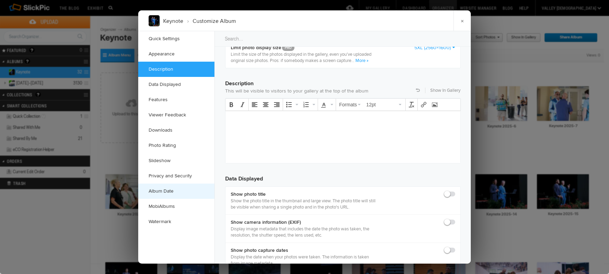
click at [177, 193] on link "Album Date" at bounding box center [176, 191] width 76 height 15
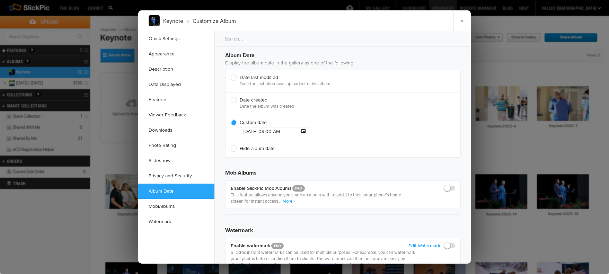
scroll to position [1463, 0]
click at [254, 131] on input "2025-05-03 09:00 AM" at bounding box center [274, 131] width 69 height 9
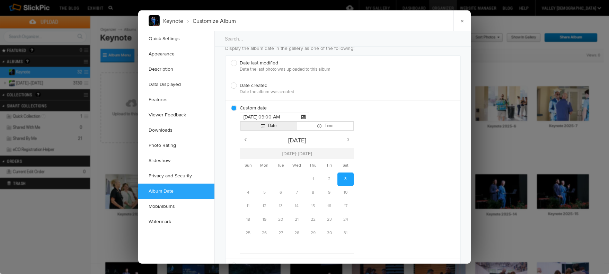
scroll to position [1477, 0]
click at [345, 139] on button "Next month" at bounding box center [348, 140] width 11 height 17
click at [352, 140] on button "Next month" at bounding box center [348, 140] width 11 height 17
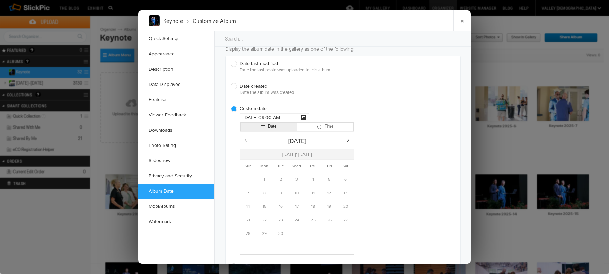
click at [246, 140] on button "Prev month" at bounding box center [245, 140] width 11 height 17
click at [315, 191] on td "7" at bounding box center [313, 194] width 16 height 14
type input "2025-08-07 09:00 AM"
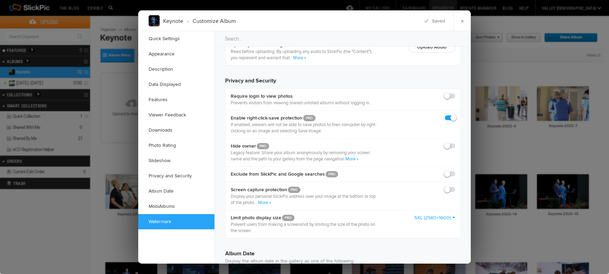
scroll to position [1263, 0]
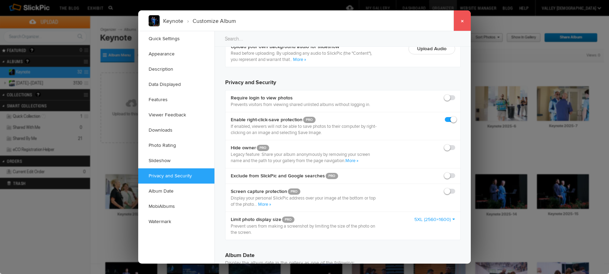
click at [463, 20] on link "×" at bounding box center [462, 20] width 17 height 21
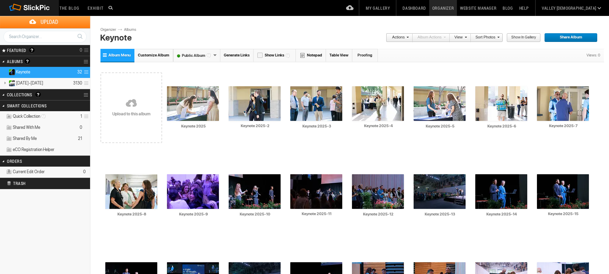
click at [393, 6] on link "My Gallery" at bounding box center [378, 8] width 30 height 16
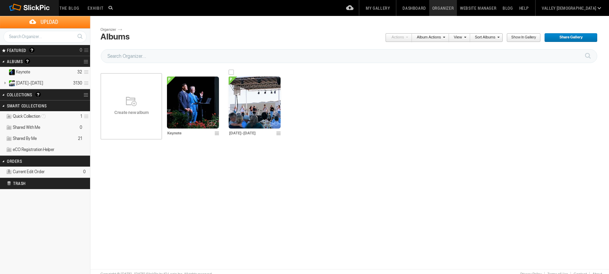
click at [250, 111] on img at bounding box center [255, 103] width 52 height 52
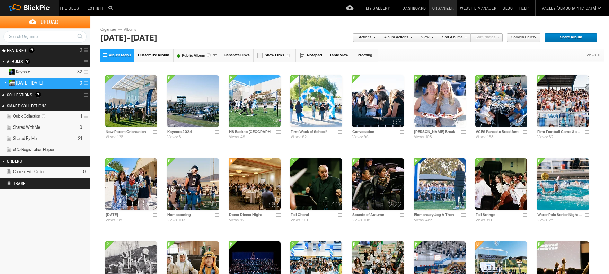
click at [5, 82] on link at bounding box center [5, 83] width 10 height 9
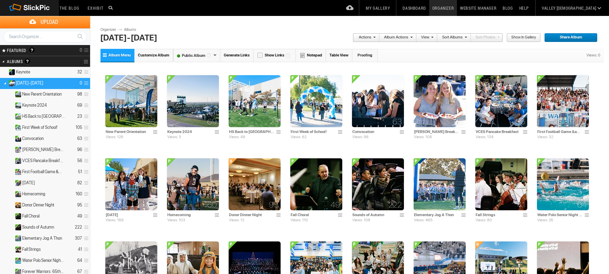
click at [27, 84] on span "[DATE]-[DATE]" at bounding box center [29, 83] width 27 height 6
click at [117, 54] on span "Album Menu" at bounding box center [119, 55] width 22 height 5
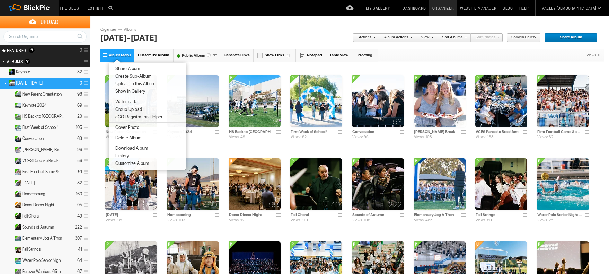
click at [123, 76] on span "Create Sub-Album" at bounding box center [132, 76] width 38 height 6
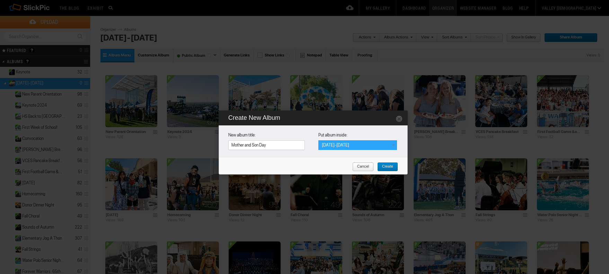
type input "Mother and Son Day"
click at [345, 143] on div "[DATE]-[DATE]" at bounding box center [358, 145] width 79 height 10
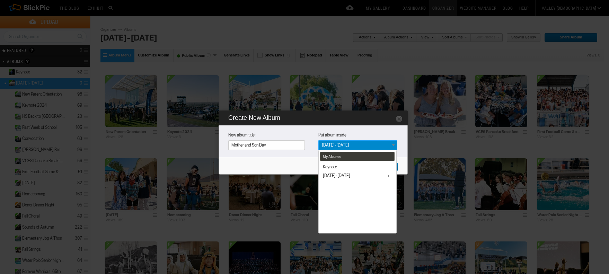
click at [345, 143] on div "My Albums Keynote [DATE]-[DATE] New Parent Orientation Keynote 2024 HS Back to …" at bounding box center [358, 145] width 79 height 10
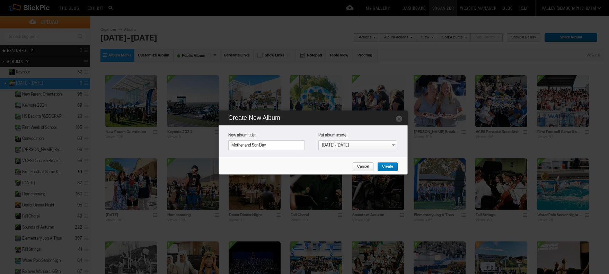
click at [395, 168] on link "Create" at bounding box center [387, 167] width 21 height 9
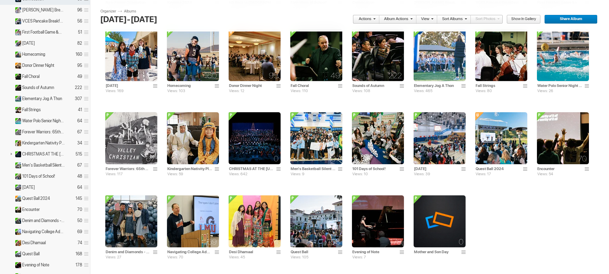
scroll to position [150, 0]
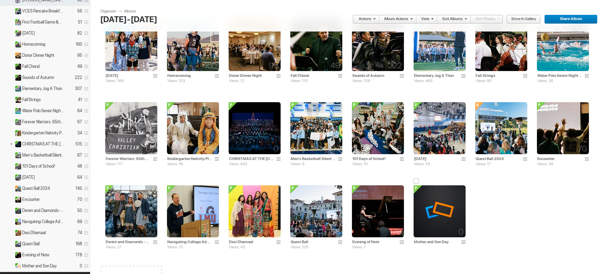
click at [440, 219] on img at bounding box center [440, 211] width 52 height 52
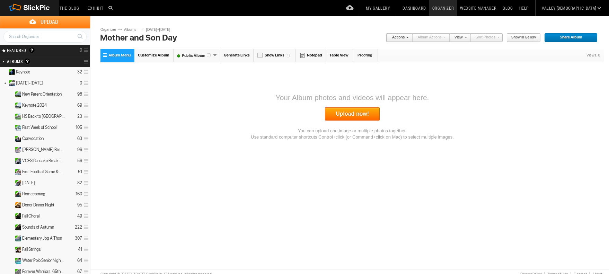
click at [359, 115] on link "Upload now!" at bounding box center [352, 113] width 55 height 13
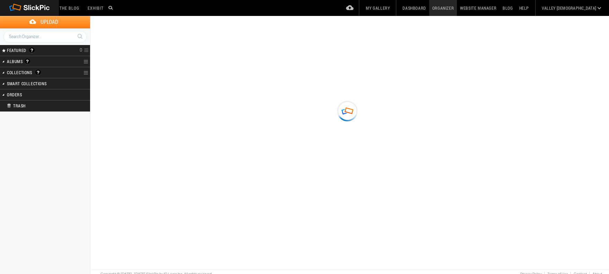
type input "Mother and Son Day"
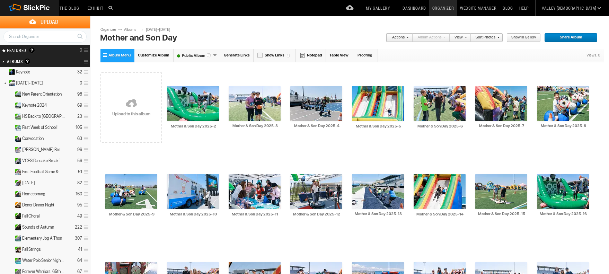
click at [403, 35] on link "Actions" at bounding box center [397, 37] width 23 height 9
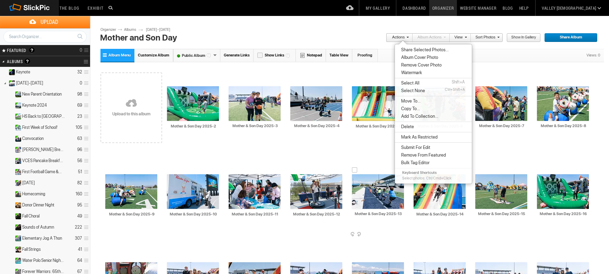
click at [374, 152] on td "AI Mother & Son Day 2025-13 HTML: Direct: Forum: Photo ID: 22819984 More..." at bounding box center [378, 192] width 52 height 80
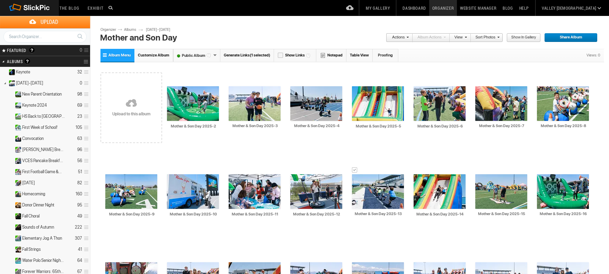
click at [159, 54] on span "Customize Album" at bounding box center [154, 55] width 32 height 5
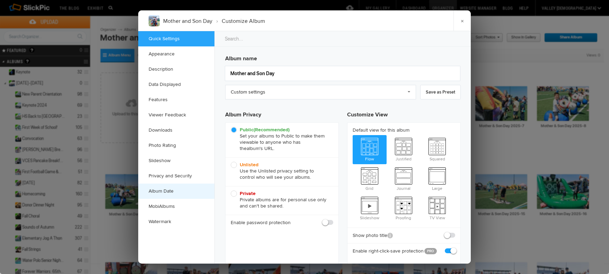
click at [167, 192] on link "Album Date" at bounding box center [176, 191] width 76 height 15
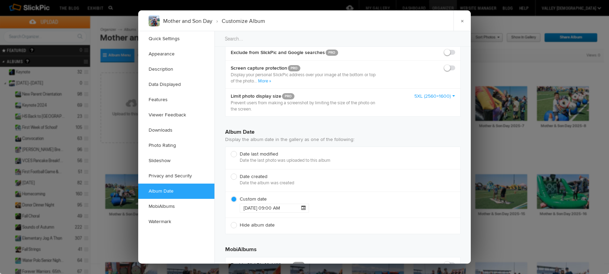
scroll to position [1393, 0]
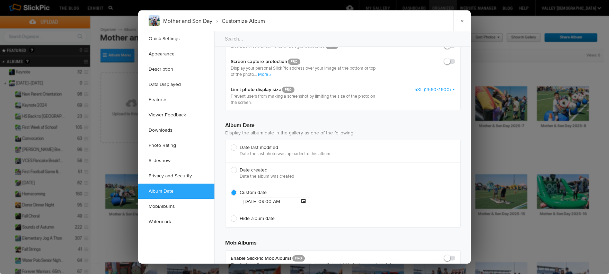
click at [274, 201] on input "[DATE] 09:00 AM" at bounding box center [274, 201] width 69 height 9
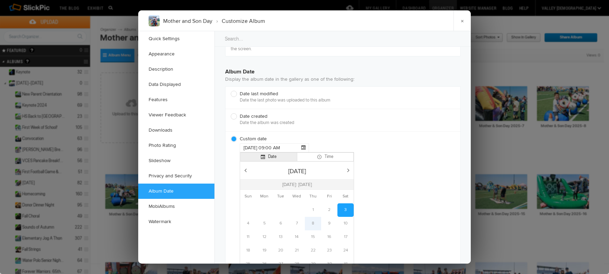
scroll to position [1447, 0]
click at [247, 221] on td "4" at bounding box center [248, 223] width 16 height 14
type input "[DATE] 09:00 AM"
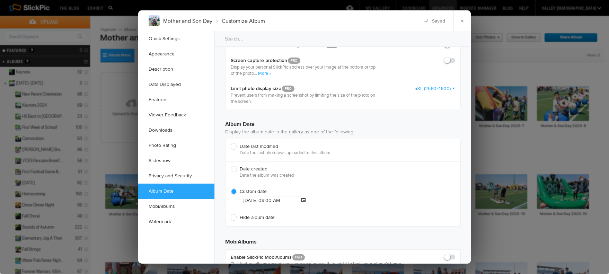
scroll to position [1395, 0]
click at [465, 20] on link "×" at bounding box center [462, 20] width 17 height 21
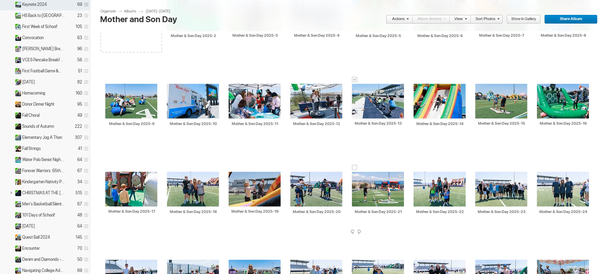
scroll to position [103, 0]
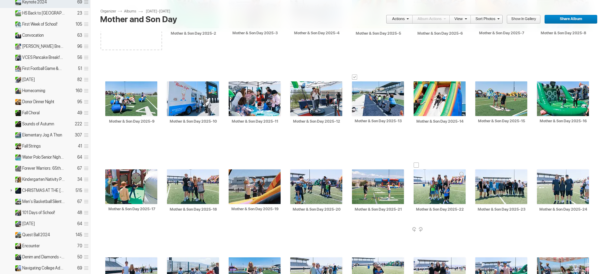
click at [416, 166] on div at bounding box center [417, 166] width 6 height 6
click at [403, 18] on link "Actions" at bounding box center [397, 19] width 23 height 9
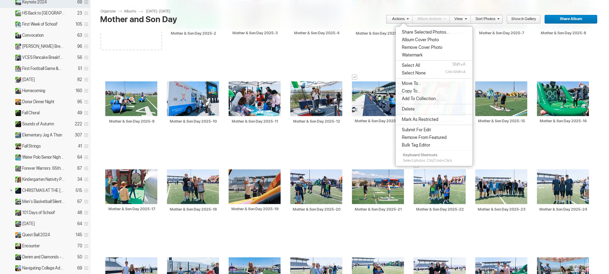
click at [409, 40] on span "Album Cover Photo" at bounding box center [419, 40] width 39 height 6
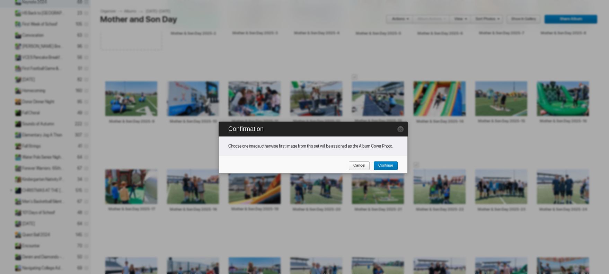
click at [365, 167] on span "Cancel" at bounding box center [357, 166] width 17 height 9
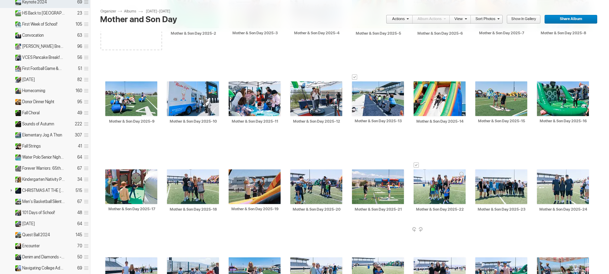
click at [417, 164] on div at bounding box center [417, 166] width 6 height 6
click at [417, 165] on div at bounding box center [417, 166] width 6 height 6
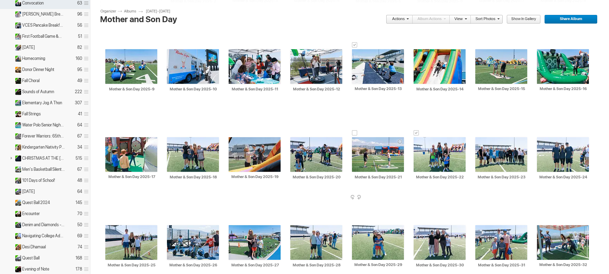
scroll to position [151, 0]
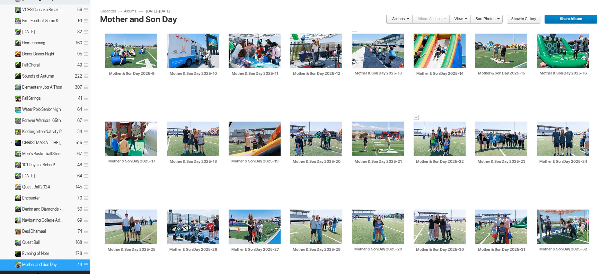
click at [404, 17] on link "Actions" at bounding box center [397, 19] width 23 height 9
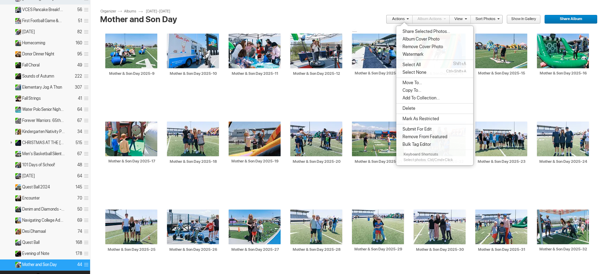
click at [410, 41] on span "Album Cover Photo" at bounding box center [420, 39] width 39 height 6
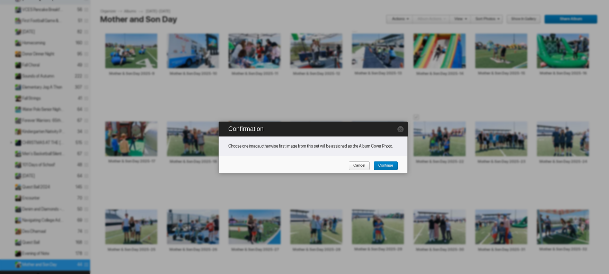
click at [380, 166] on span "Continue" at bounding box center [384, 166] width 20 height 9
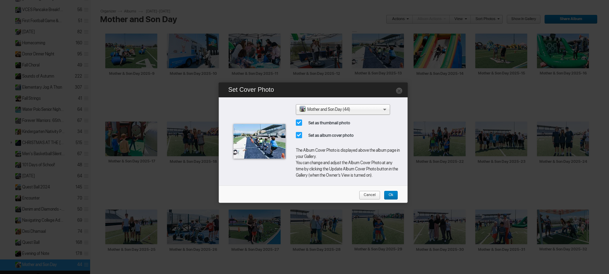
drag, startPoint x: 400, startPoint y: 92, endPoint x: 401, endPoint y: 99, distance: 7.4
click at [400, 92] on link at bounding box center [399, 90] width 7 height 7
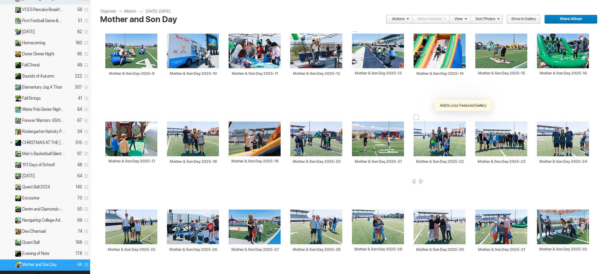
click at [463, 115] on div at bounding box center [463, 117] width 6 height 6
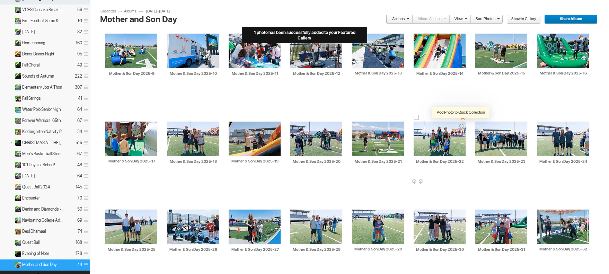
click at [463, 119] on div at bounding box center [463, 117] width 6 height 6
click at [461, 126] on div at bounding box center [461, 126] width 11 height 10
click at [407, 22] on link "Actions" at bounding box center [397, 19] width 23 height 9
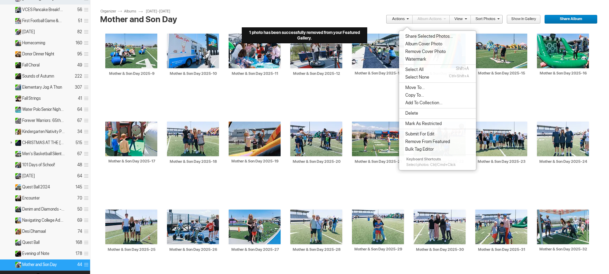
click at [416, 45] on span "Album Cover Photo" at bounding box center [422, 44] width 39 height 6
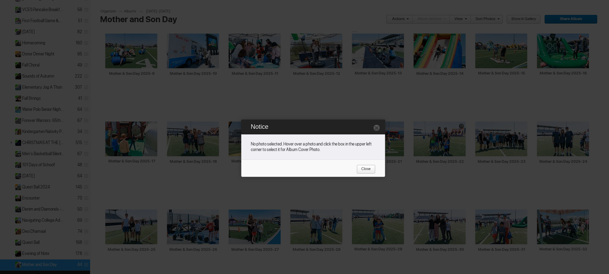
drag, startPoint x: 362, startPoint y: 168, endPoint x: 375, endPoint y: 169, distance: 13.2
click at [362, 168] on span "Close" at bounding box center [364, 169] width 14 height 9
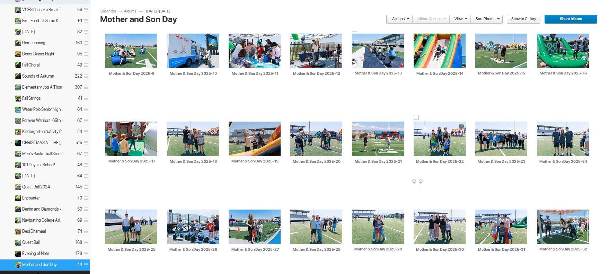
click at [418, 118] on div at bounding box center [417, 118] width 6 height 6
click at [417, 116] on div at bounding box center [417, 118] width 6 height 6
click at [480, 118] on div at bounding box center [479, 118] width 6 height 6
click at [418, 117] on div at bounding box center [417, 118] width 6 height 6
click at [403, 19] on link "Actions" at bounding box center [397, 19] width 23 height 9
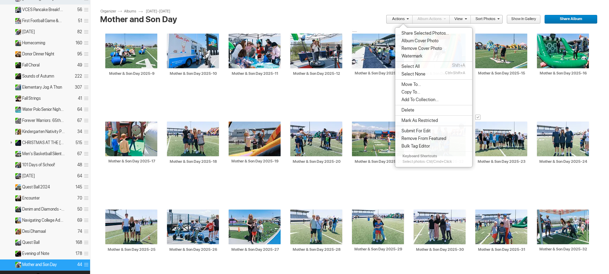
click at [409, 42] on span "Album Cover Photo" at bounding box center [419, 41] width 39 height 6
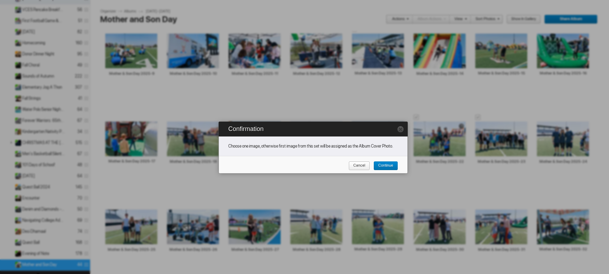
click at [385, 168] on span "Continue" at bounding box center [384, 166] width 20 height 9
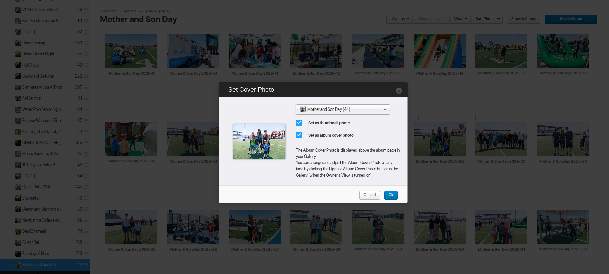
click at [299, 133] on span "Set as album cover photo" at bounding box center [328, 135] width 65 height 12
click at [296, 129] on input "Set as album cover photo" at bounding box center [296, 129] width 0 height 0
checkbox input "false"
click at [389, 193] on span "Ok" at bounding box center [388, 195] width 9 height 9
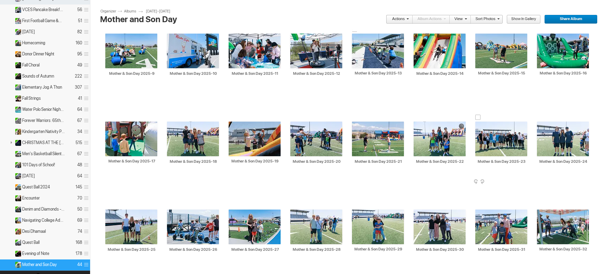
drag, startPoint x: 481, startPoint y: 118, endPoint x: 477, endPoint y: 117, distance: 4.0
click at [481, 118] on td "AI Mother & Son Day 2025-23 HTML: Direct: Forum: Photo ID: 22819990 More..." at bounding box center [502, 139] width 52 height 80
click at [478, 117] on div at bounding box center [479, 118] width 6 height 6
click at [477, 117] on div at bounding box center [479, 118] width 6 height 6
click at [401, 21] on link "Actions" at bounding box center [397, 19] width 23 height 9
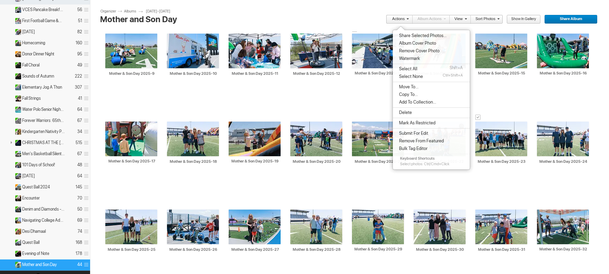
click at [408, 42] on span "Album Cover Photo" at bounding box center [416, 44] width 39 height 6
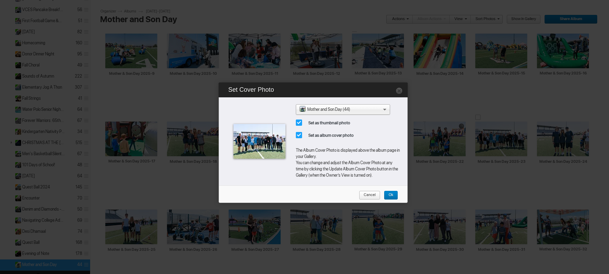
click at [300, 123] on span "Set as thumbnail photo" at bounding box center [326, 123] width 61 height 12
click at [296, 117] on input "Set as thumbnail photo" at bounding box center [296, 116] width 0 height 0
checkbox input "false"
click at [389, 194] on span "Ok" at bounding box center [388, 195] width 9 height 9
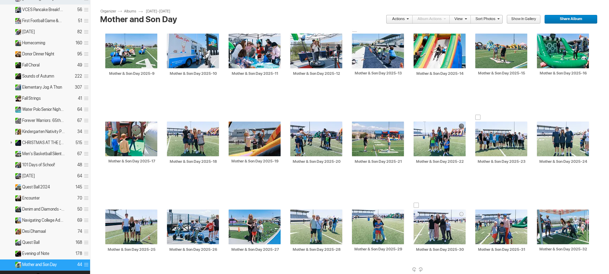
scroll to position [0, 0]
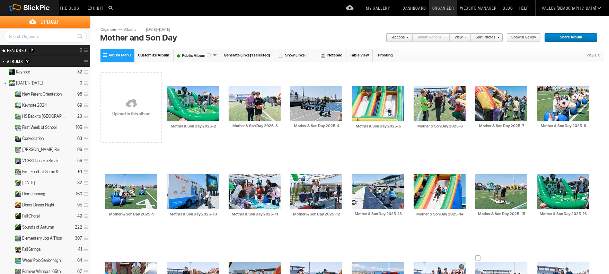
click at [393, 9] on link "My Gallery" at bounding box center [378, 8] width 30 height 16
